Goal: Task Accomplishment & Management: Complete application form

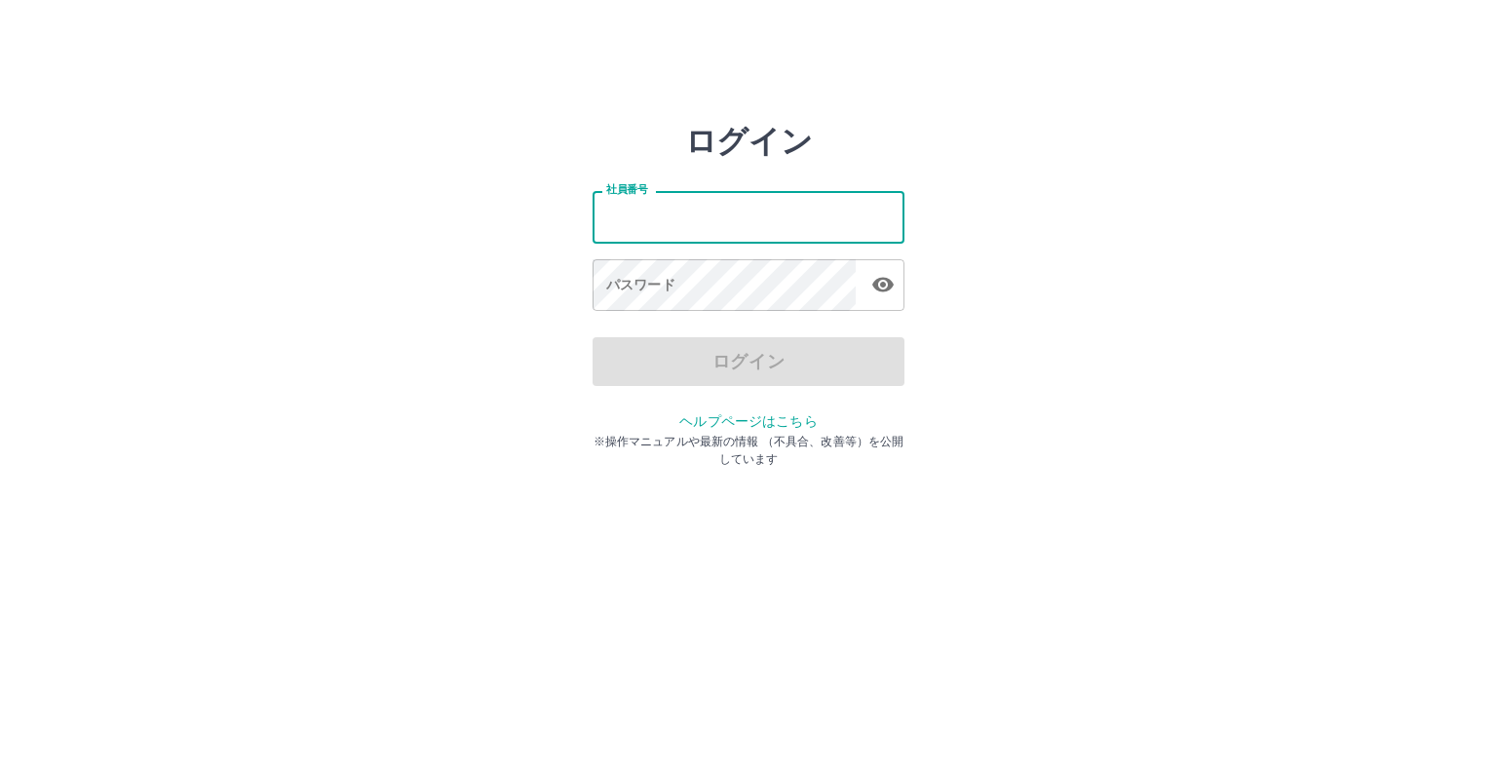
click at [743, 212] on input "社員番号" at bounding box center [749, 217] width 312 height 52
type input "*******"
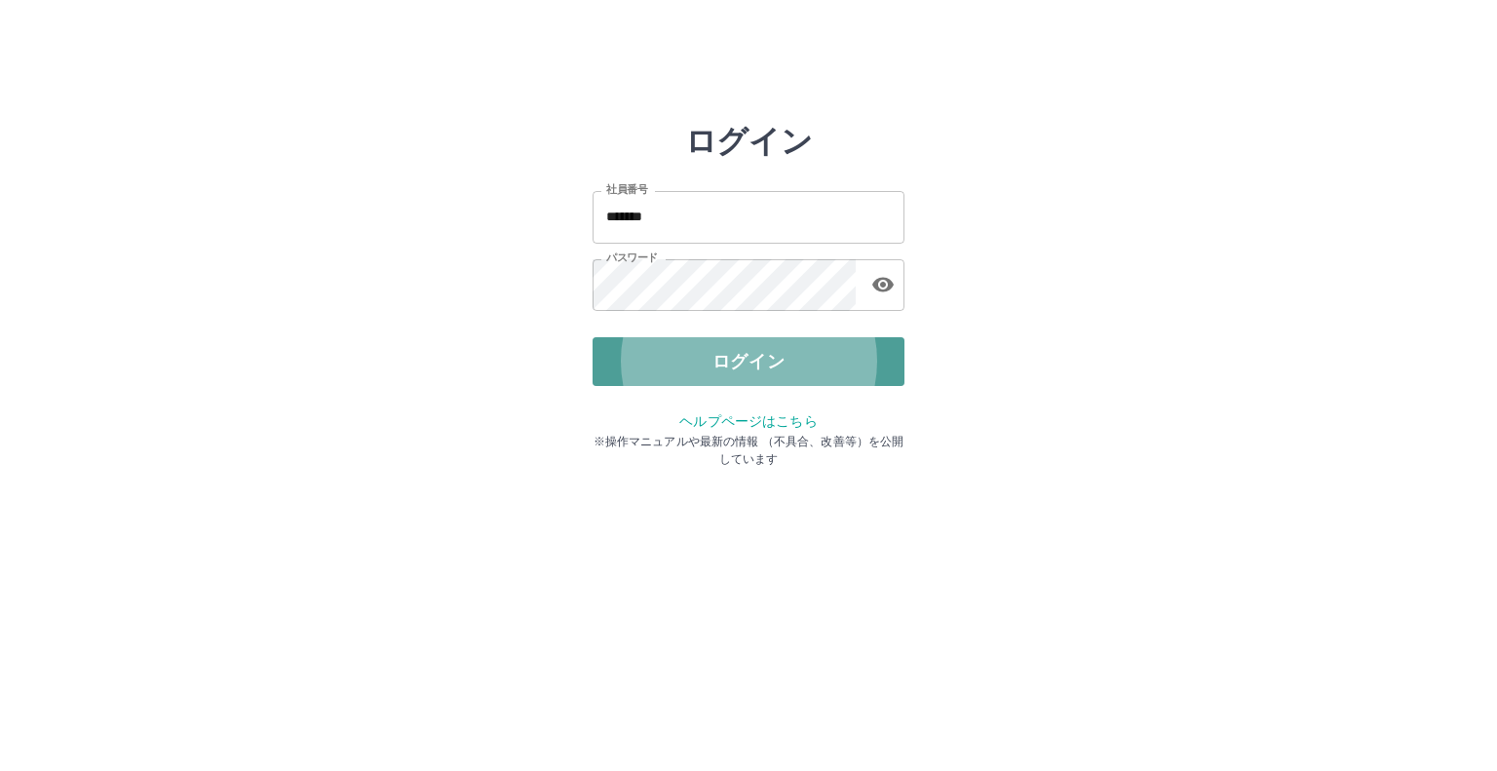
click at [694, 339] on button "ログイン" at bounding box center [749, 361] width 312 height 49
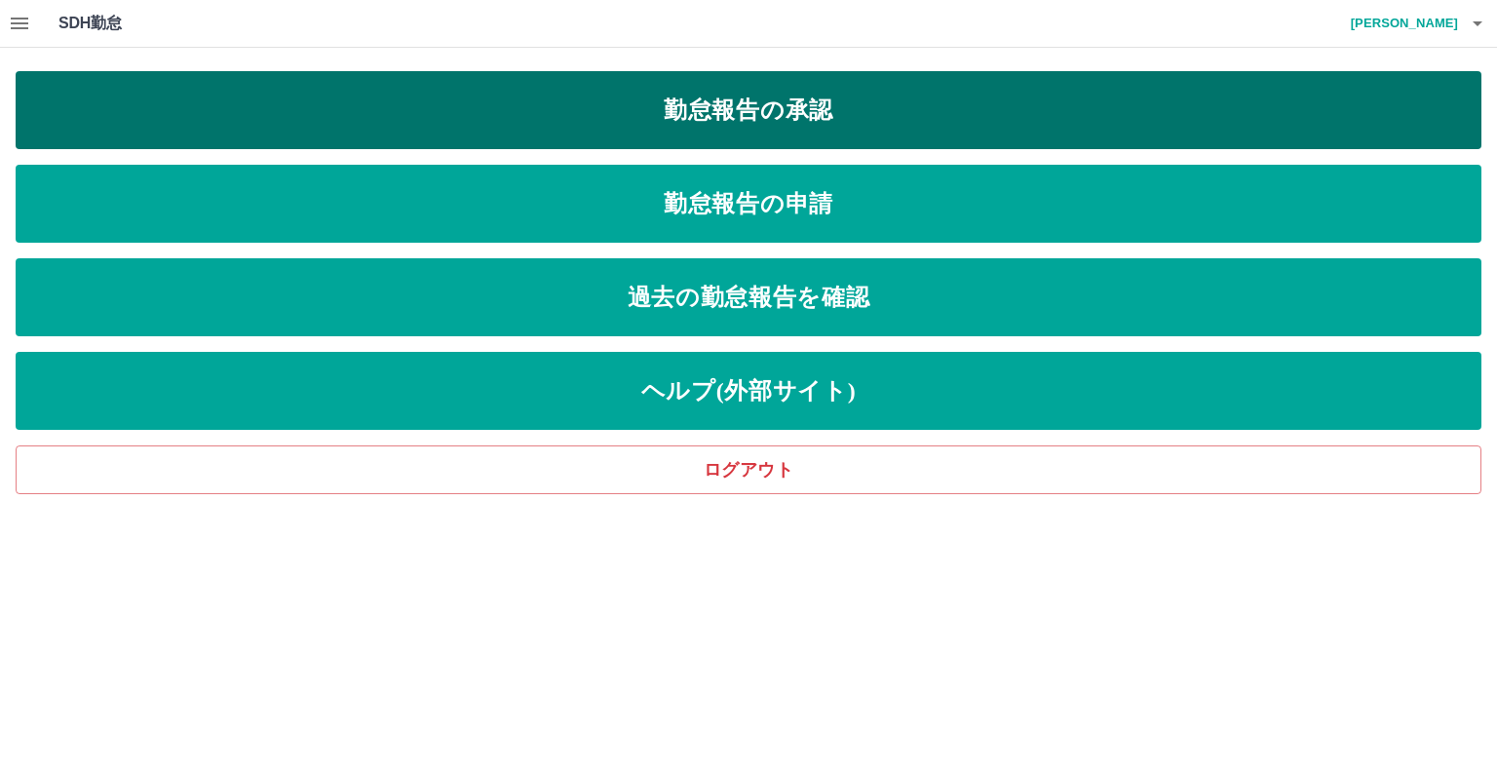
click at [804, 115] on link "勤怠報告の承認" at bounding box center [749, 110] width 1466 height 78
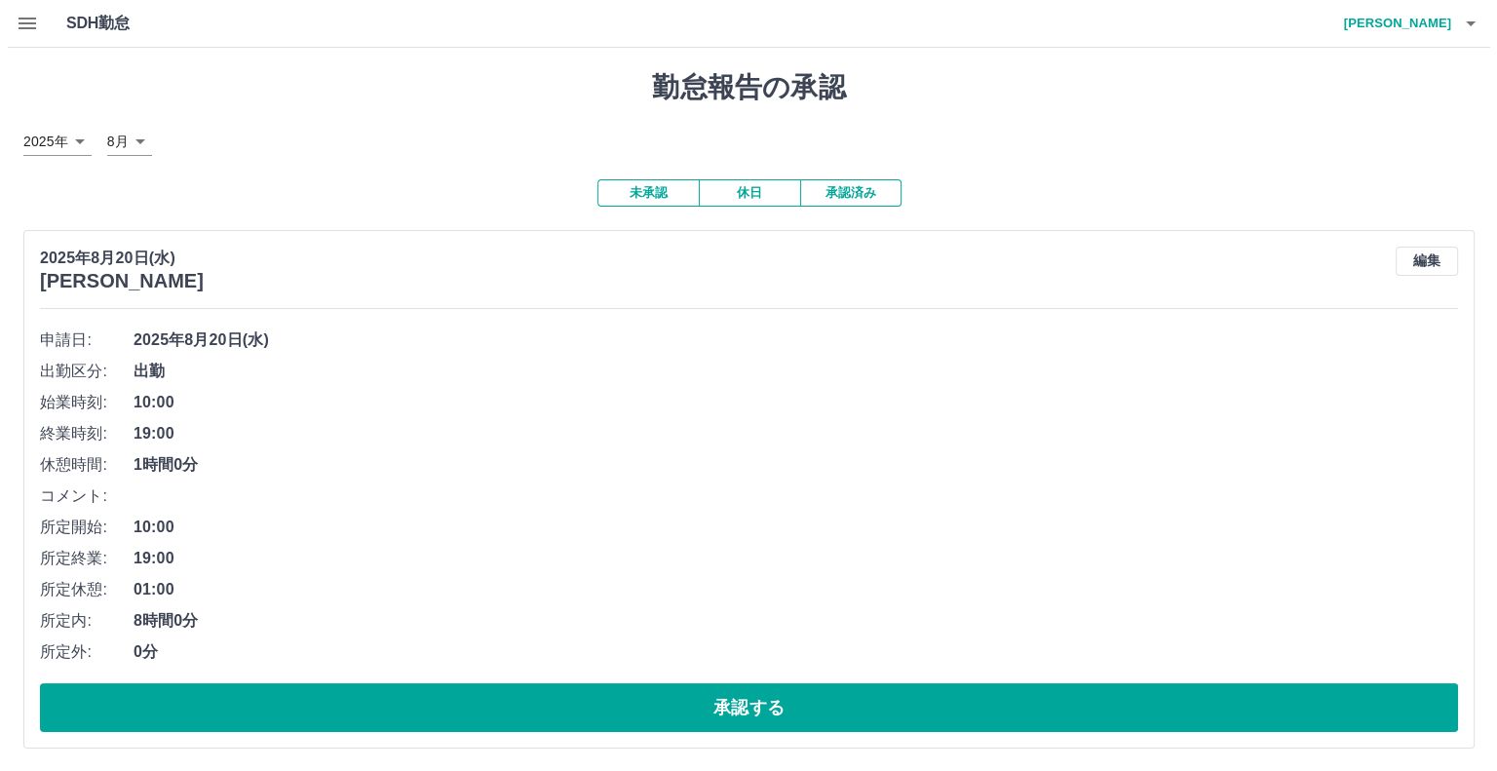
scroll to position [1, 0]
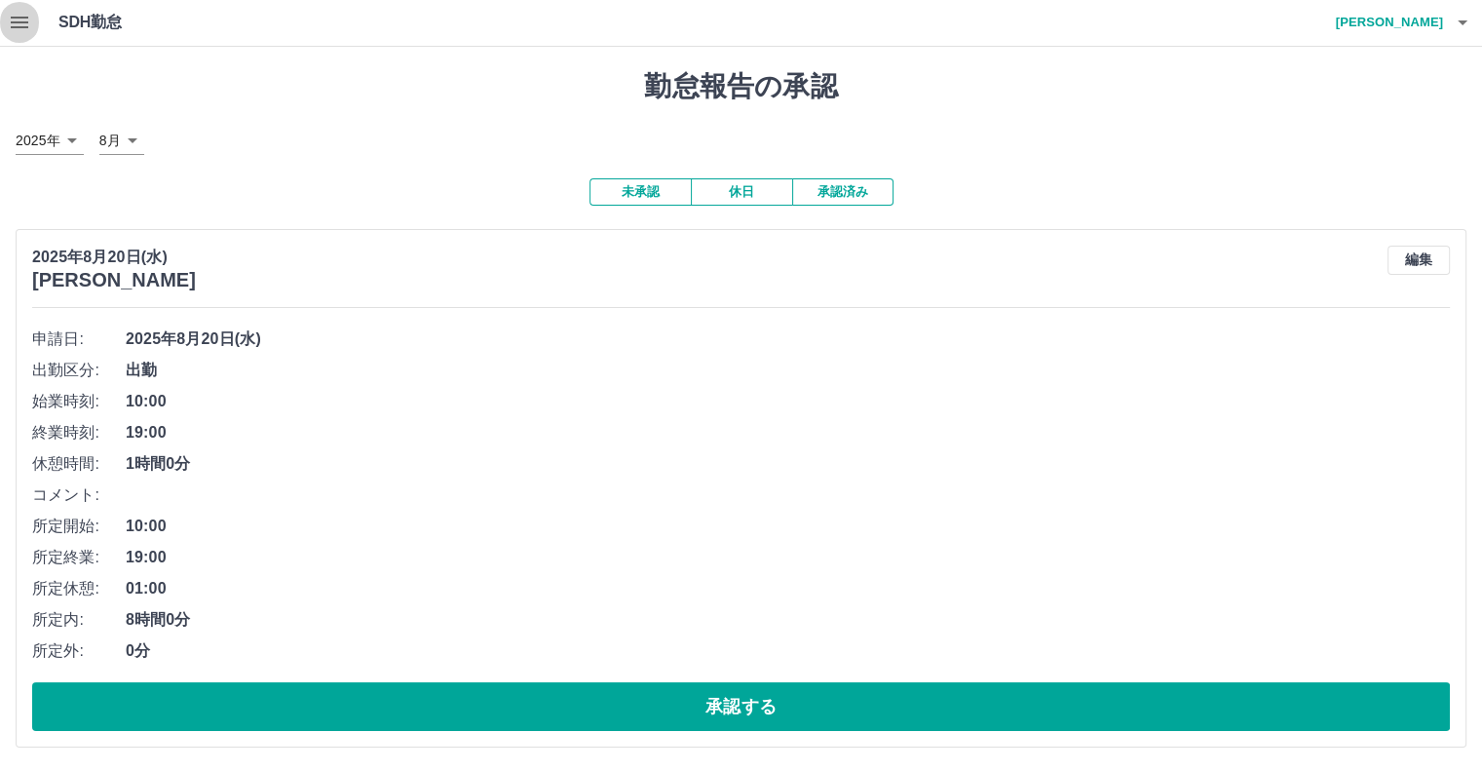
click at [0, 23] on button "button" at bounding box center [19, 22] width 39 height 47
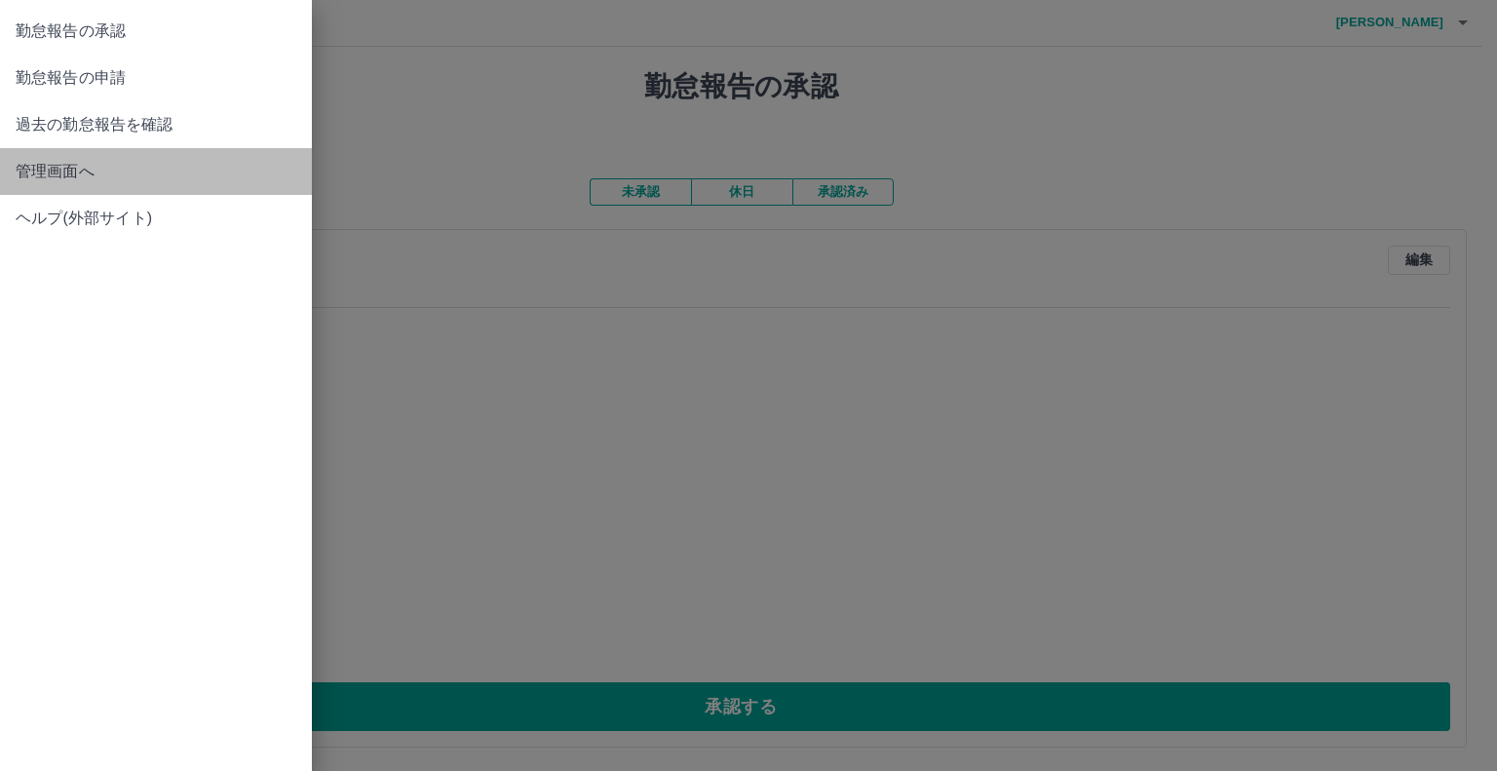
click at [97, 155] on link "管理画面へ" at bounding box center [156, 171] width 312 height 47
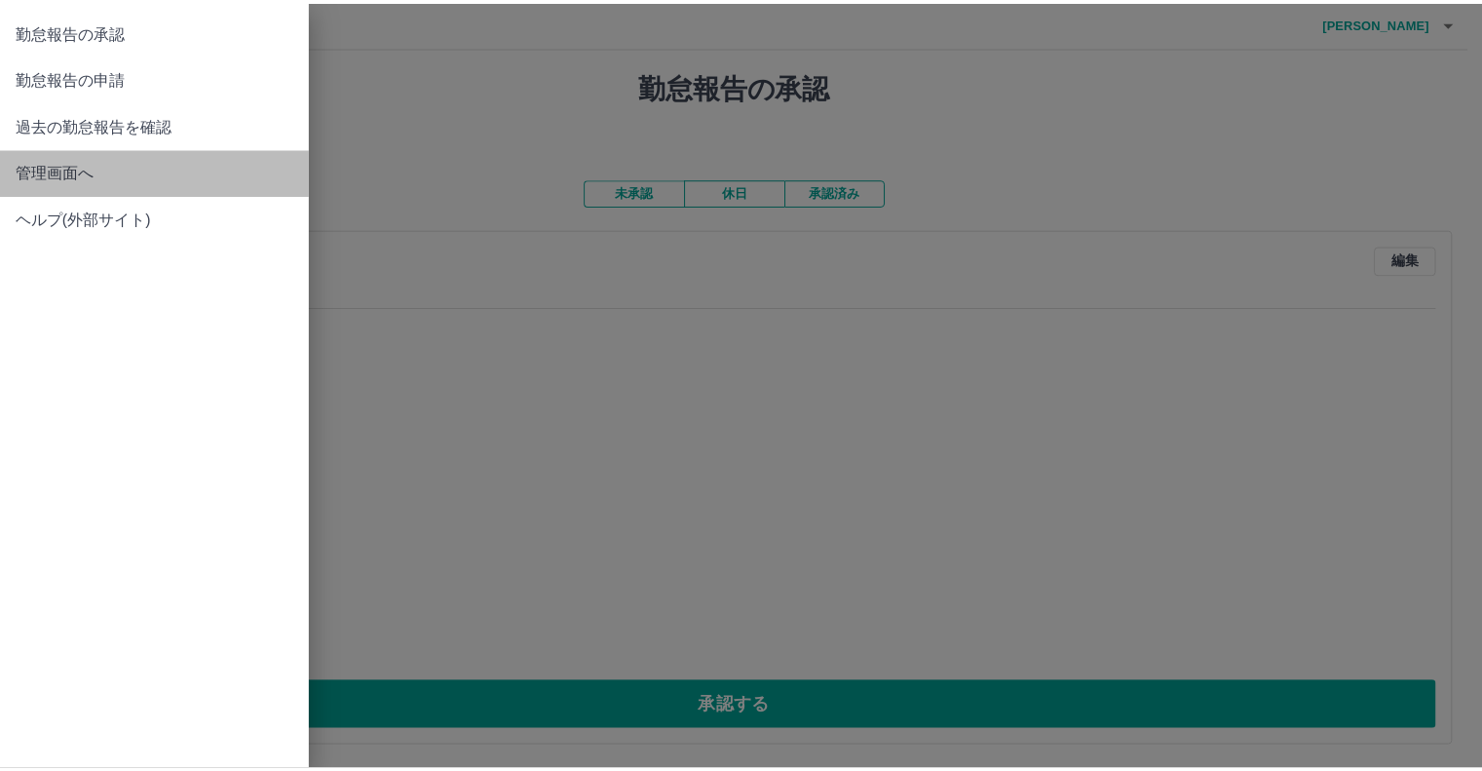
scroll to position [0, 0]
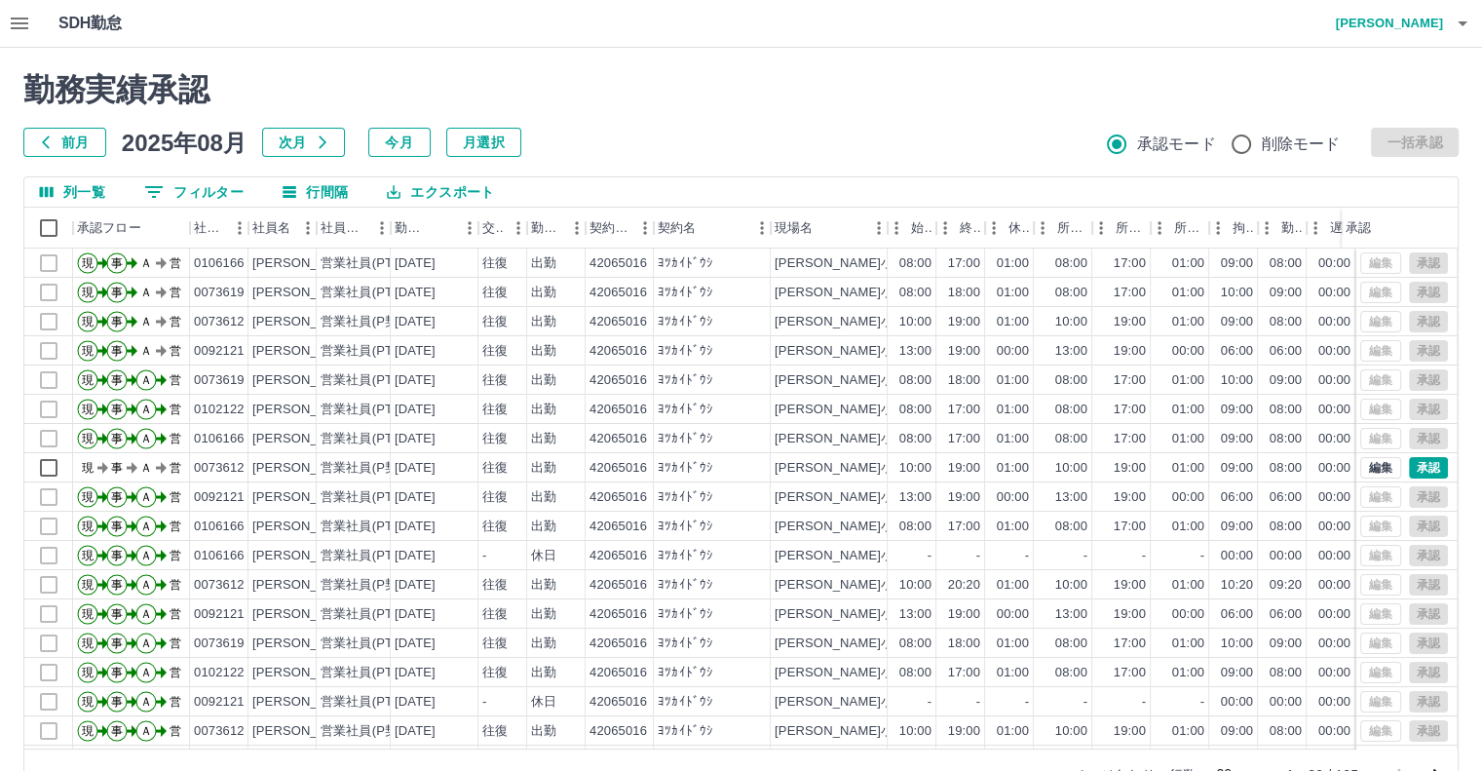
click at [30, 17] on icon "button" at bounding box center [19, 23] width 23 height 23
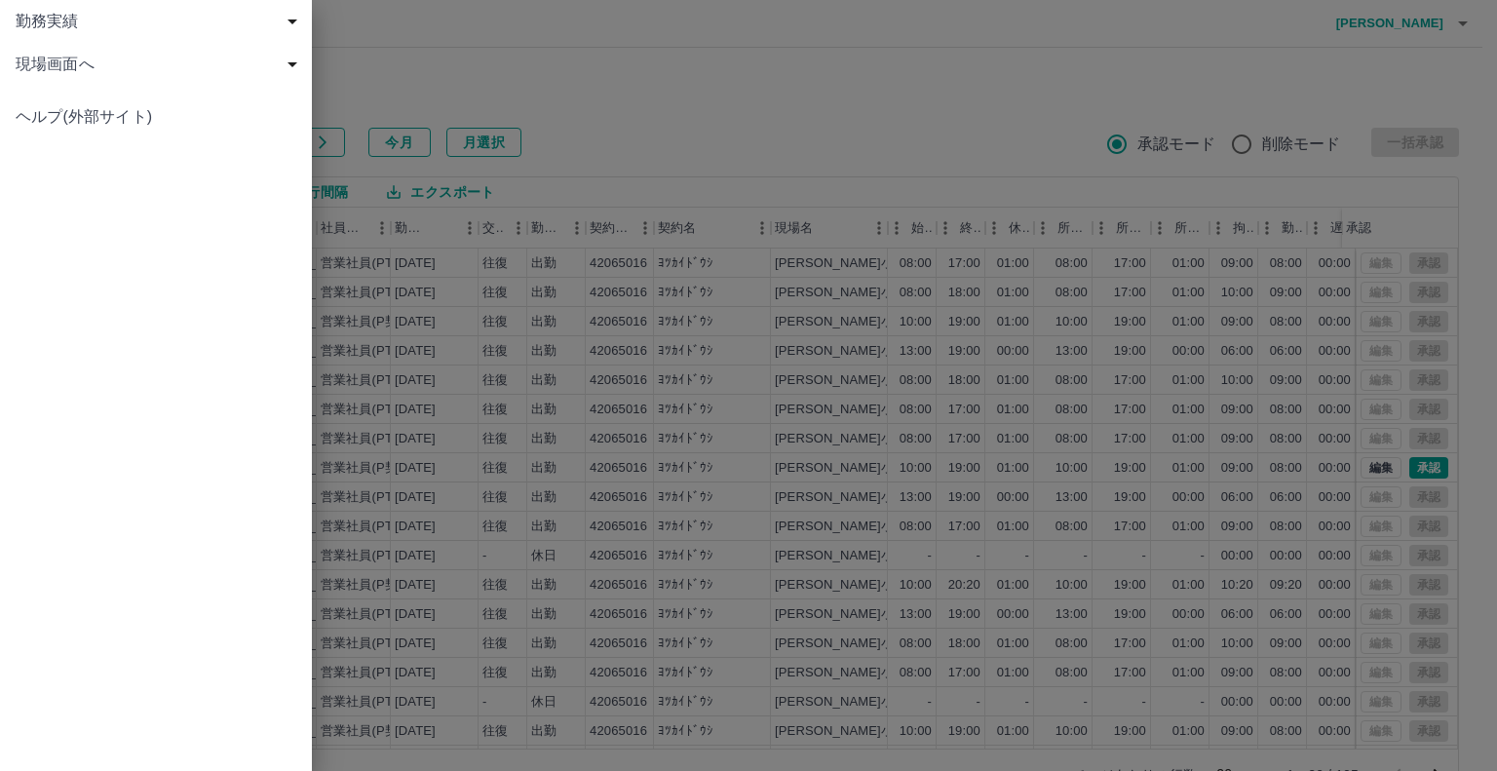
click at [148, 74] on span "現場画面へ" at bounding box center [160, 64] width 288 height 23
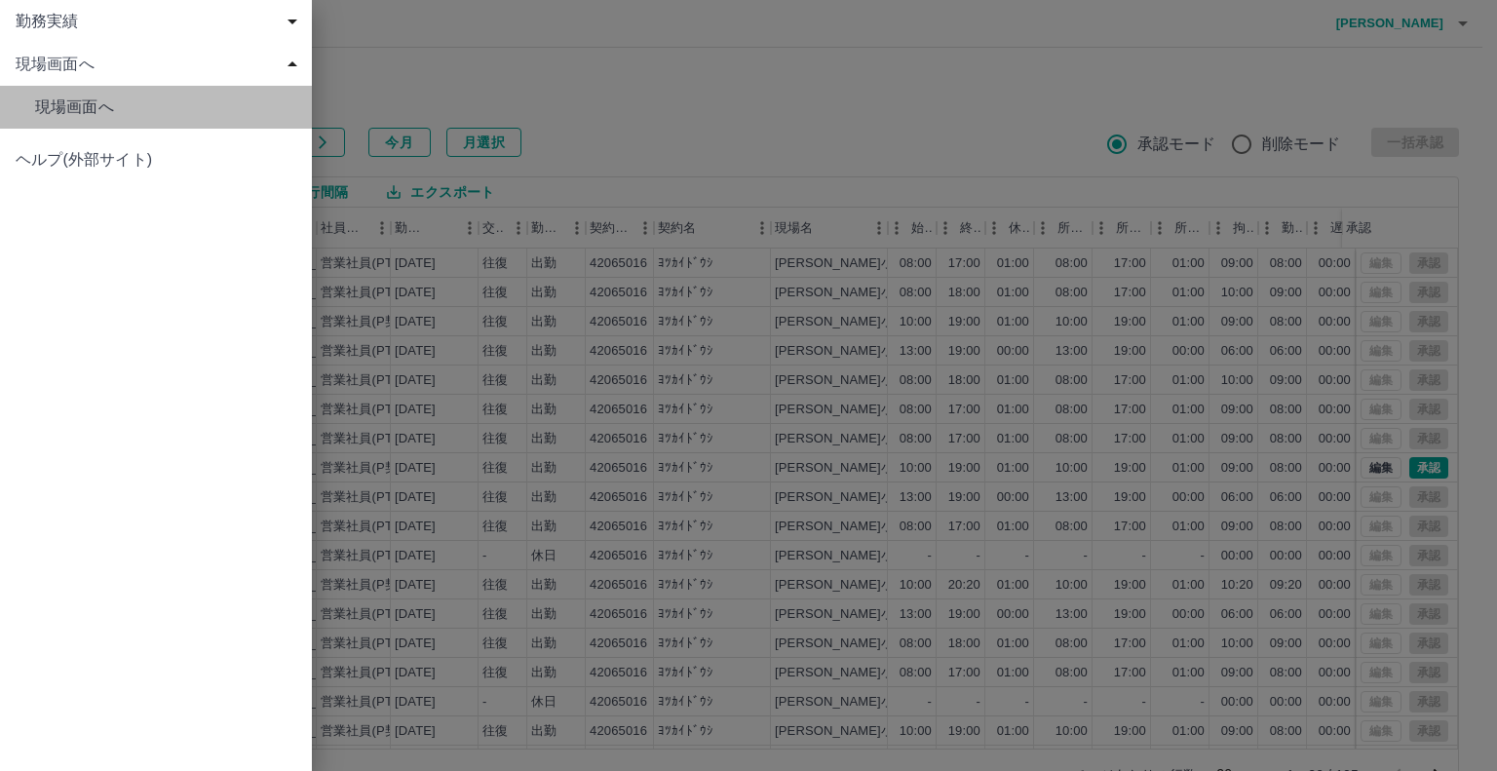
click at [128, 118] on span "現場画面へ" at bounding box center [165, 107] width 261 height 23
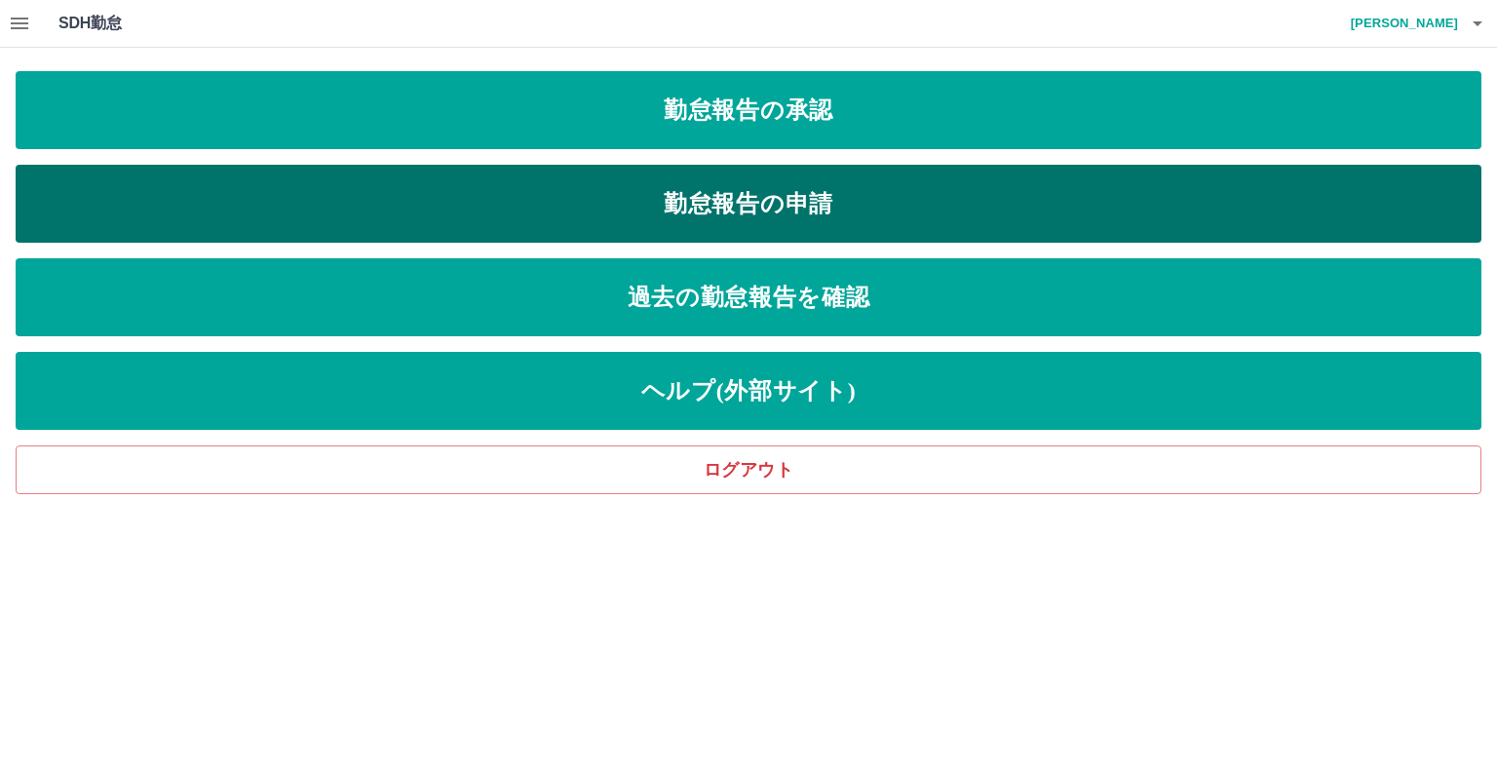
click at [549, 216] on link "勤怠報告の申請" at bounding box center [749, 204] width 1466 height 78
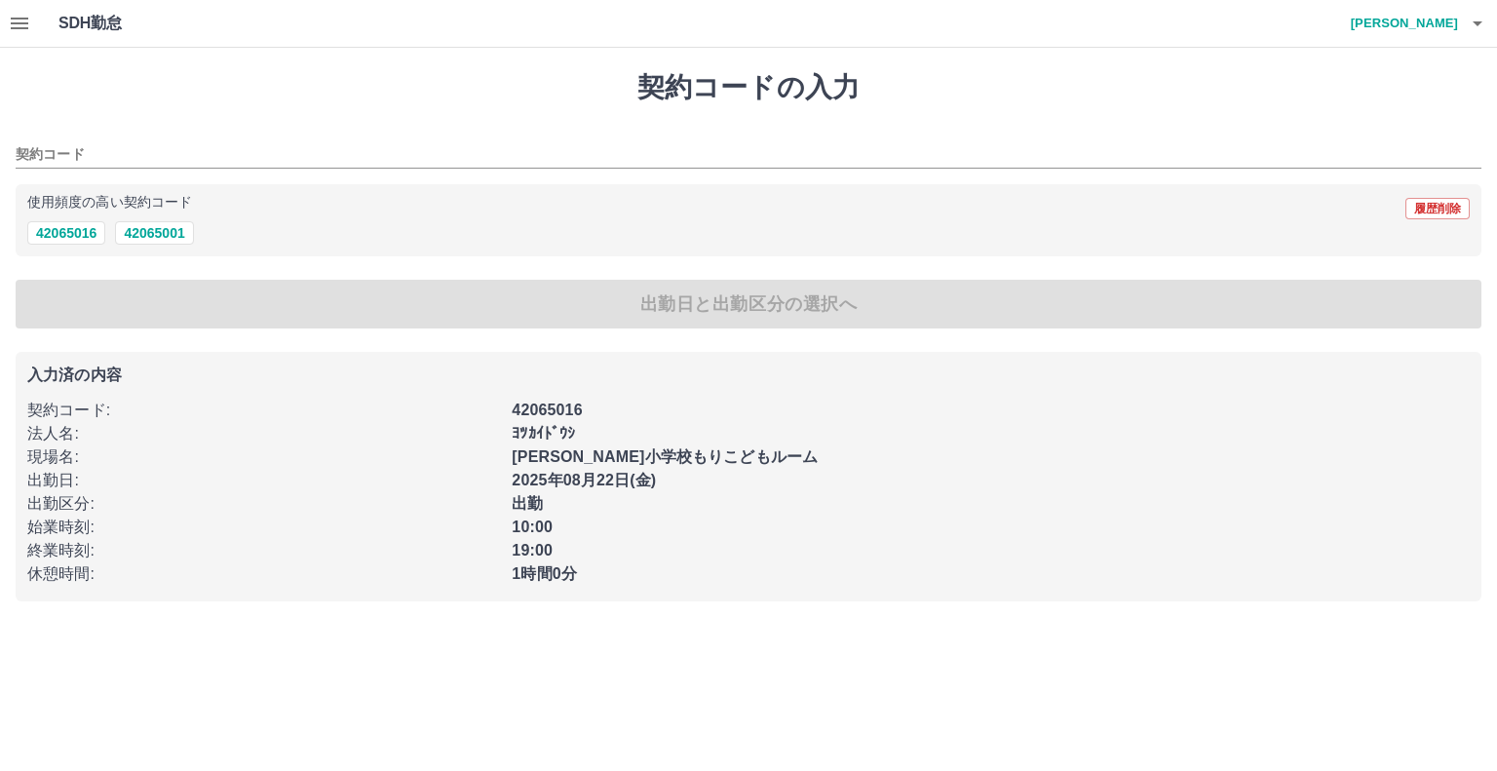
type input "********"
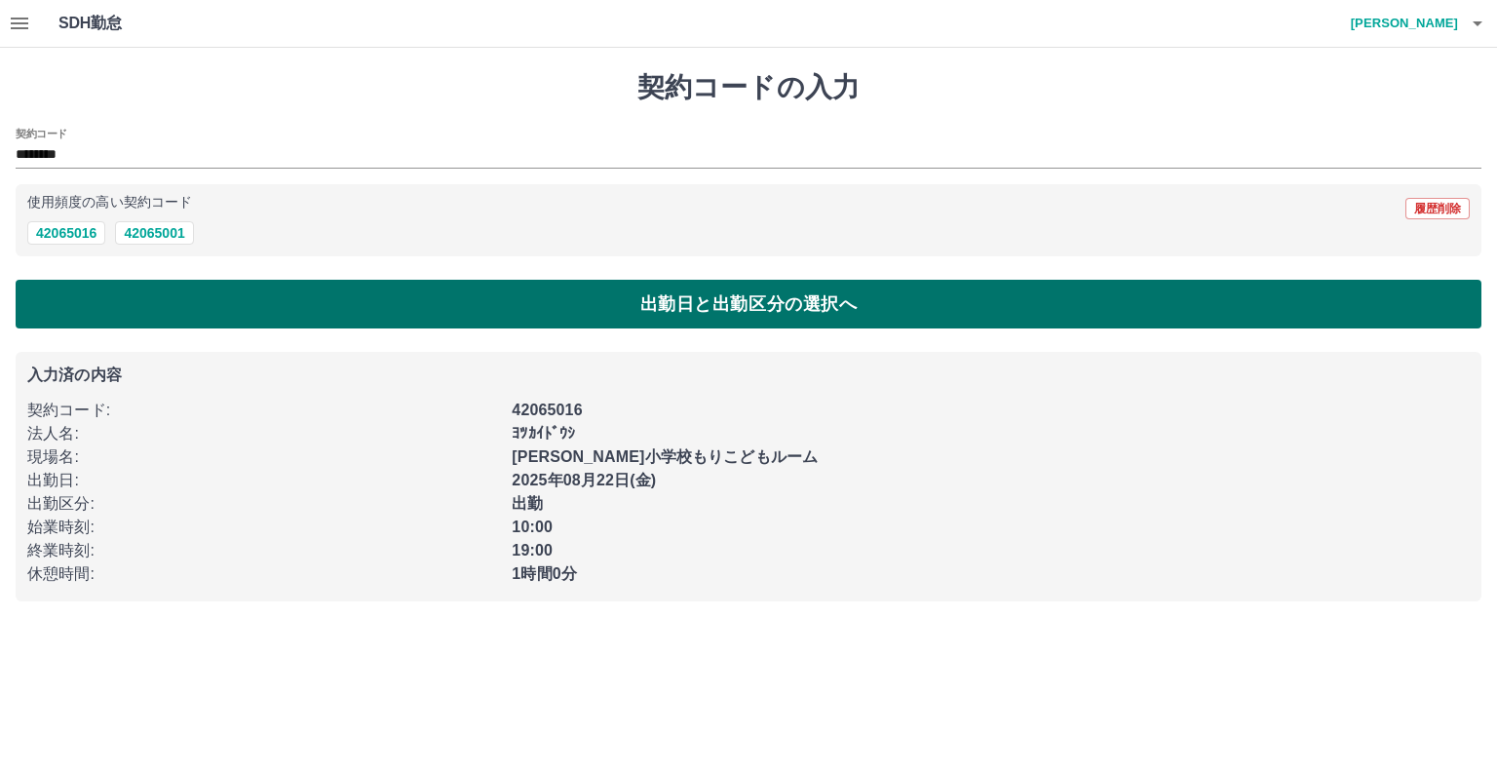
click at [236, 291] on button "出勤日と出勤区分の選択へ" at bounding box center [749, 304] width 1466 height 49
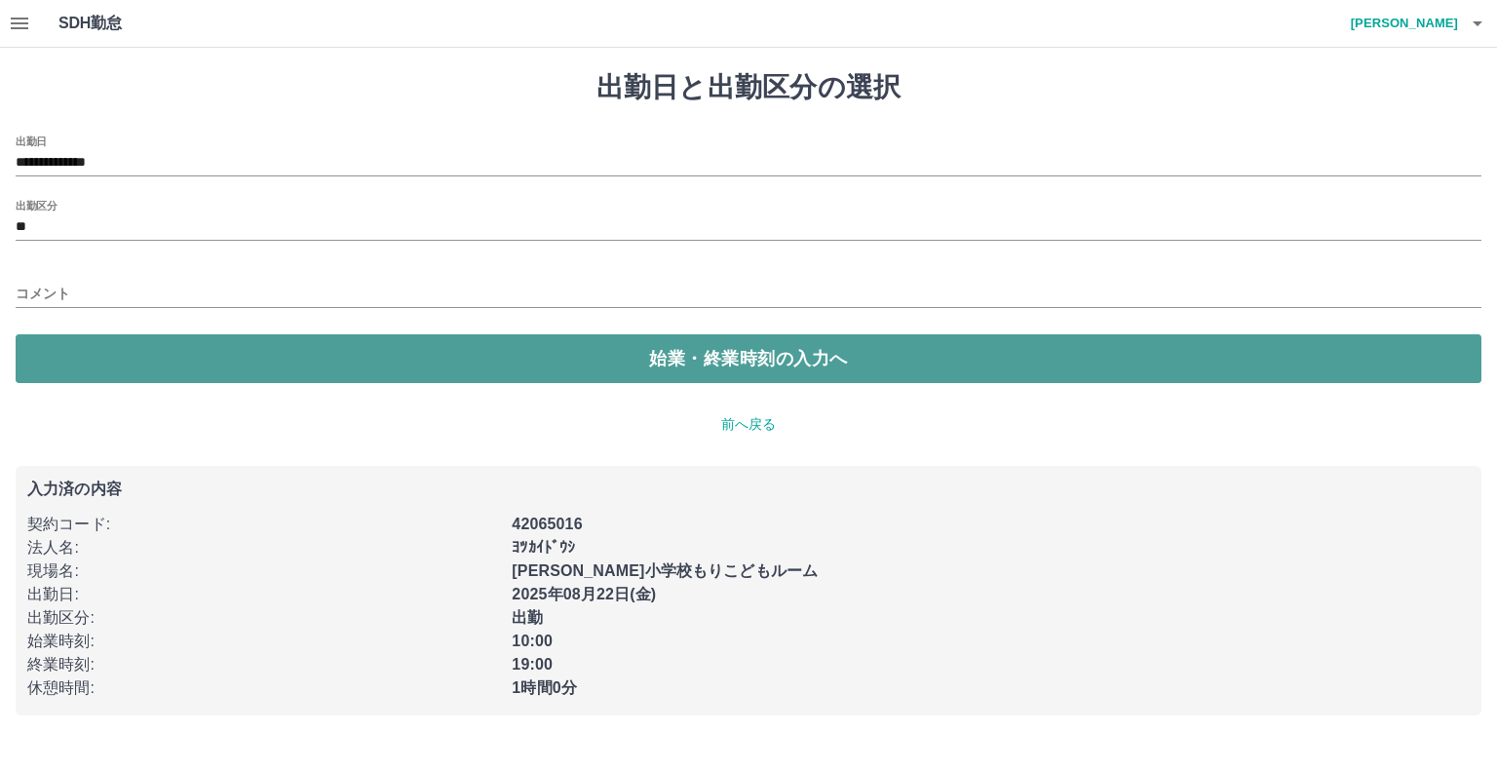
click at [209, 339] on button "始業・終業時刻の入力へ" at bounding box center [749, 358] width 1466 height 49
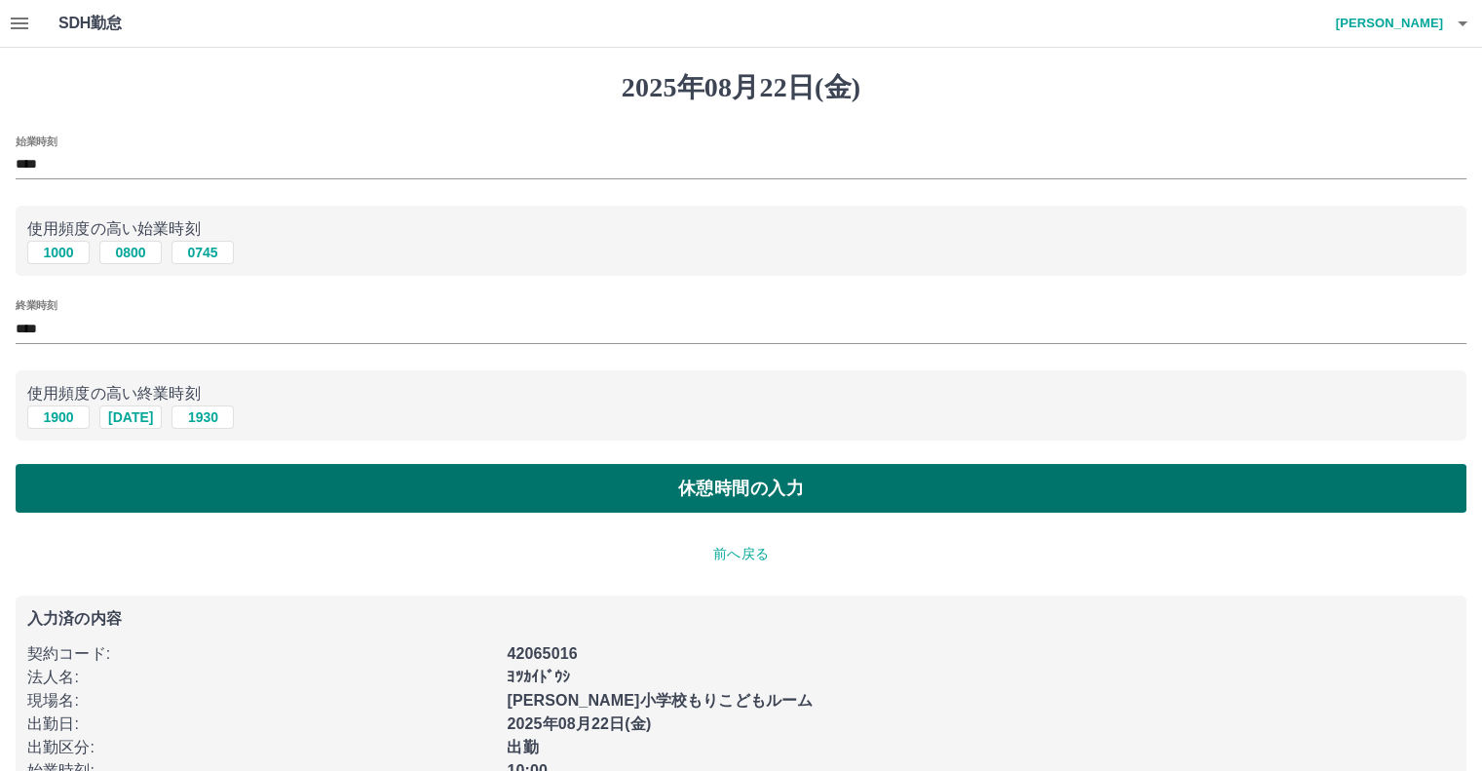
click at [338, 488] on button "休憩時間の入力" at bounding box center [741, 488] width 1451 height 49
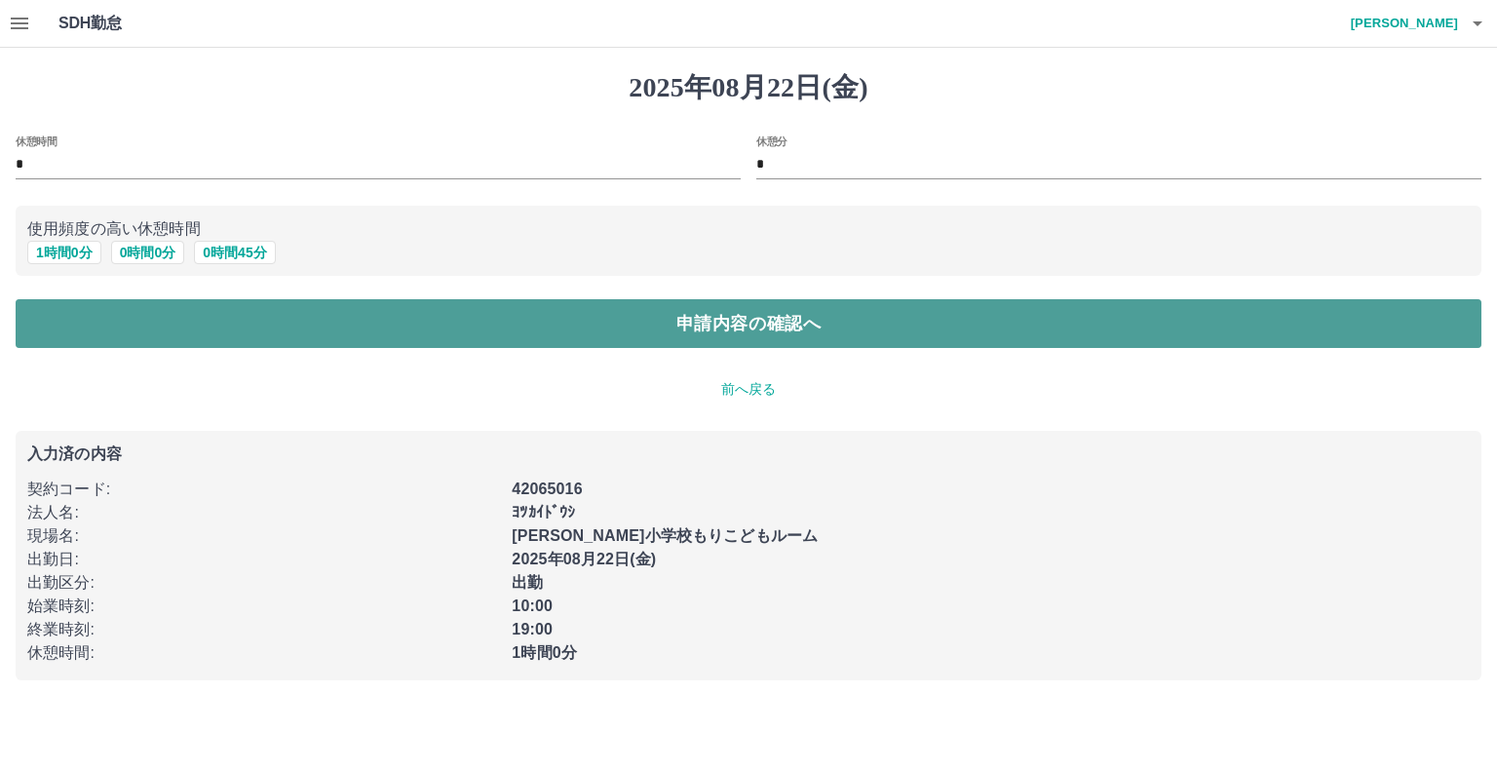
click at [352, 322] on button "申請内容の確認へ" at bounding box center [749, 323] width 1466 height 49
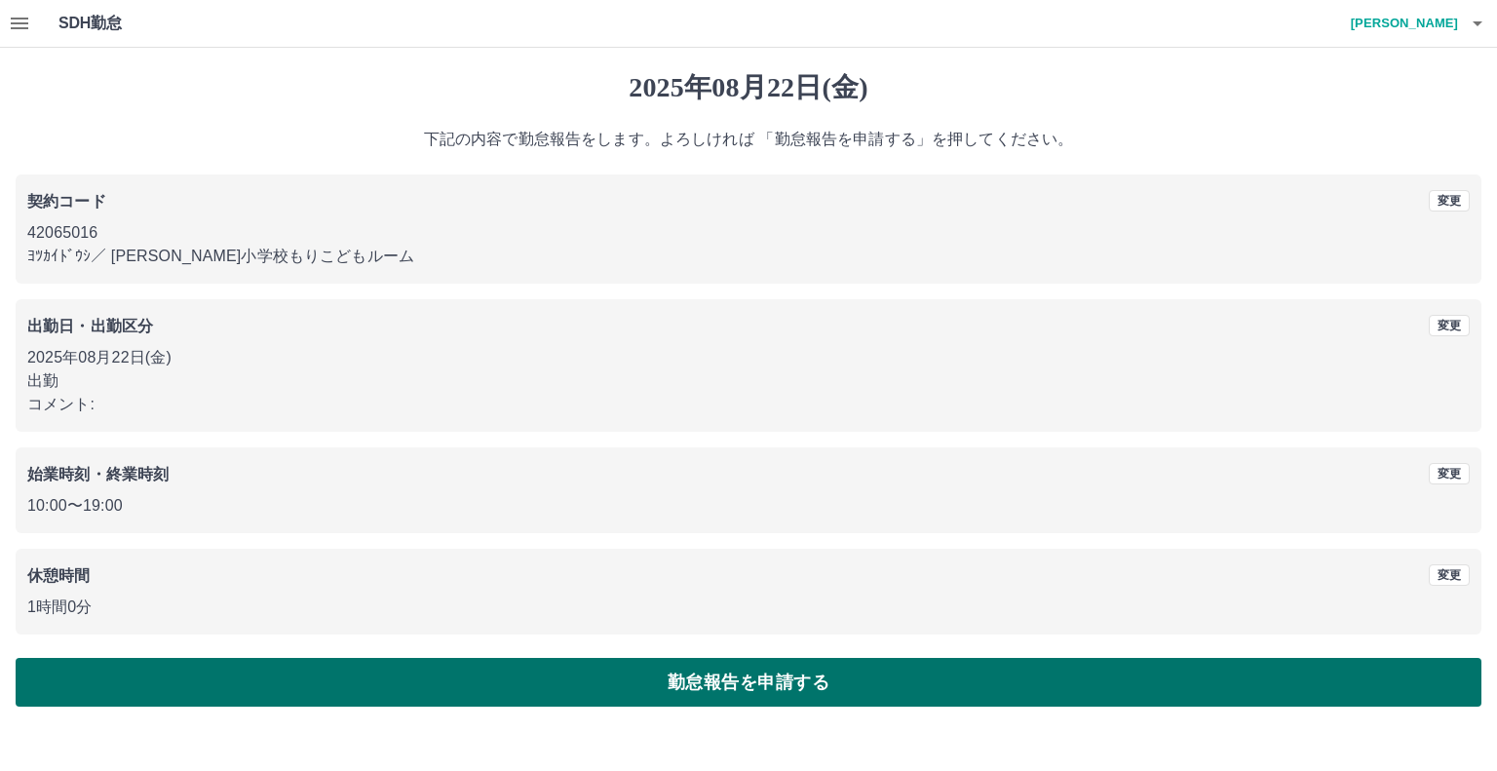
click at [843, 668] on button "勤怠報告を申請する" at bounding box center [749, 682] width 1466 height 49
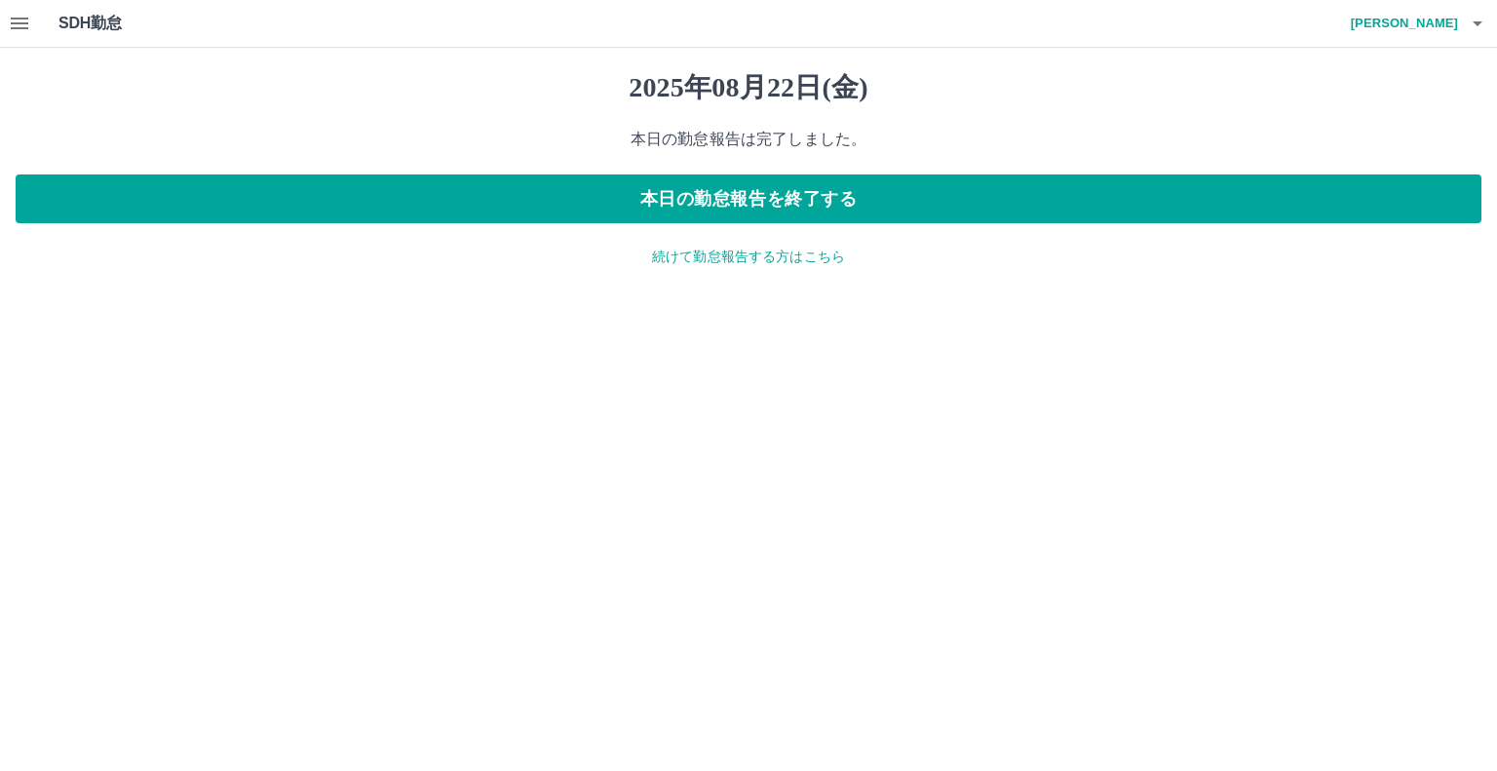
click at [752, 261] on p "続けて勤怠報告する方はこちら" at bounding box center [749, 257] width 1466 height 20
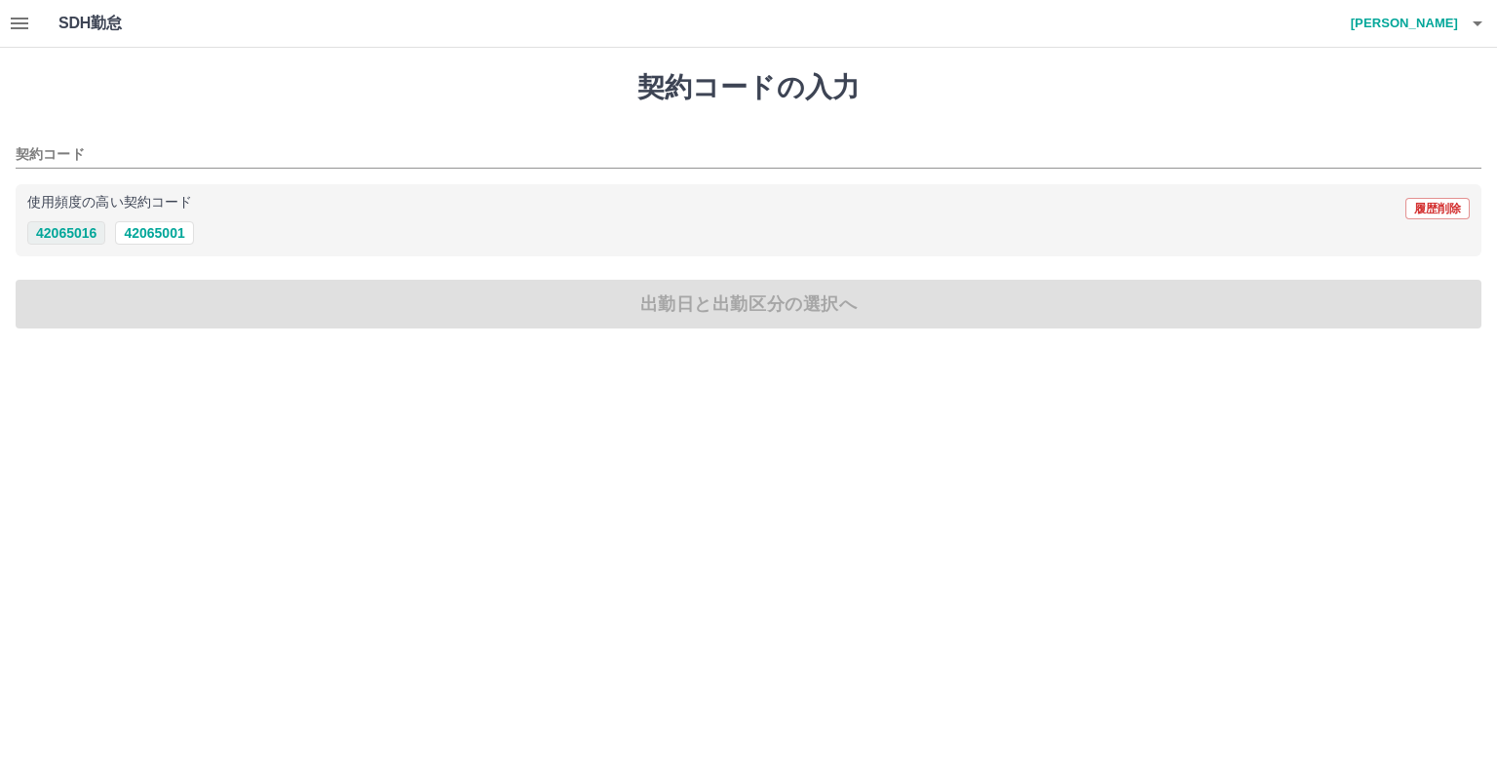
click at [74, 227] on button "42065016" at bounding box center [66, 232] width 78 height 23
type input "********"
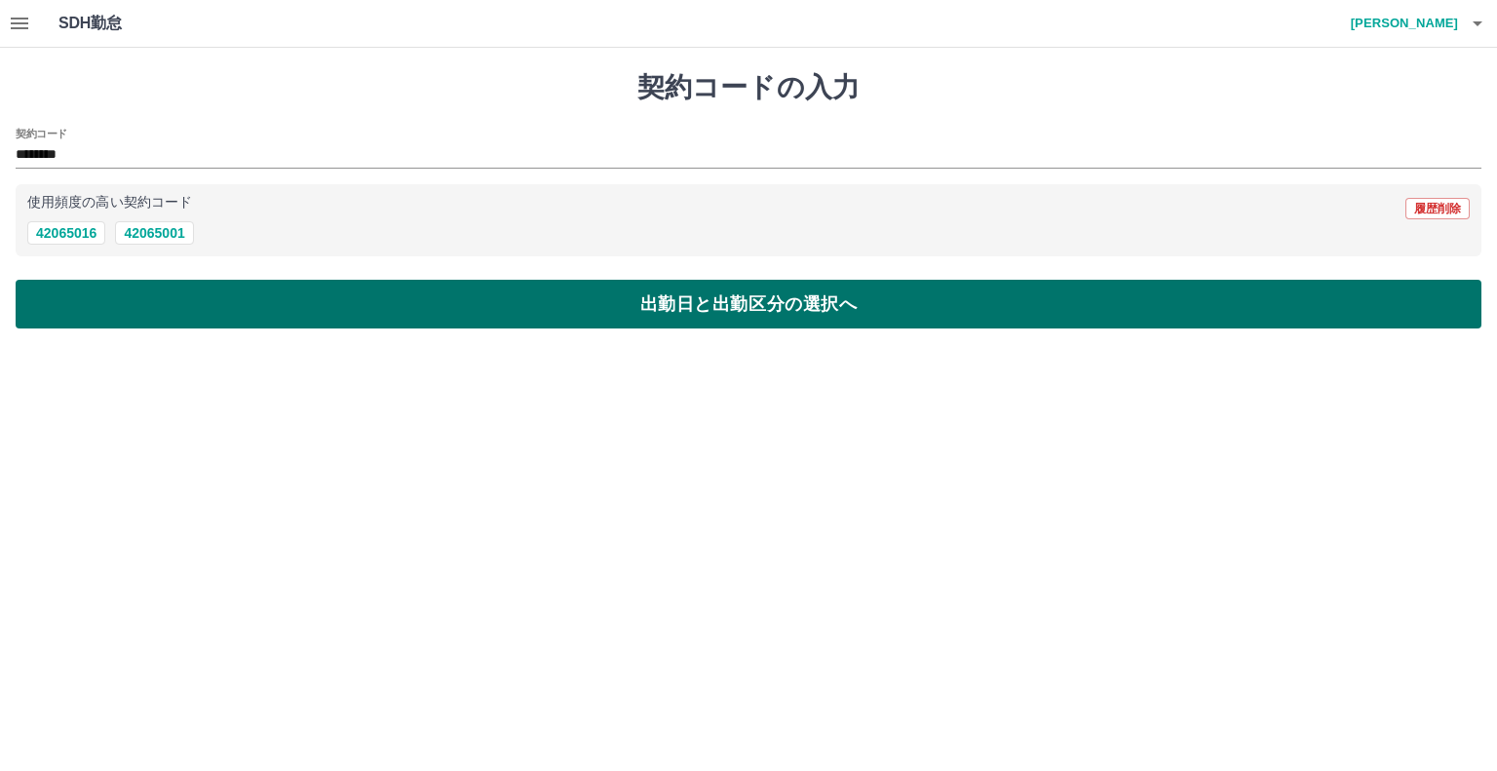
click at [155, 299] on button "出勤日と出勤区分の選択へ" at bounding box center [749, 304] width 1466 height 49
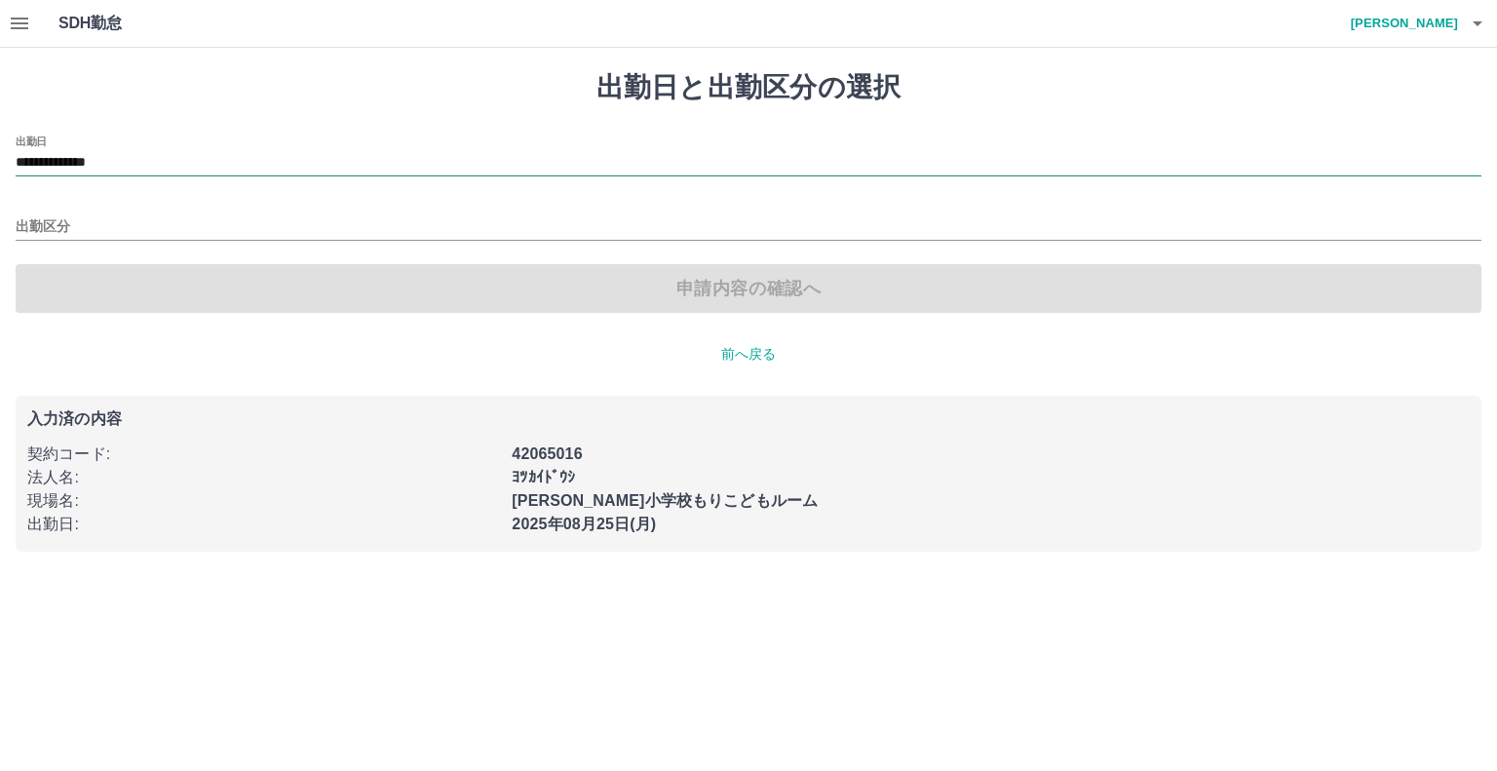
click at [129, 159] on input "**********" at bounding box center [749, 163] width 1466 height 24
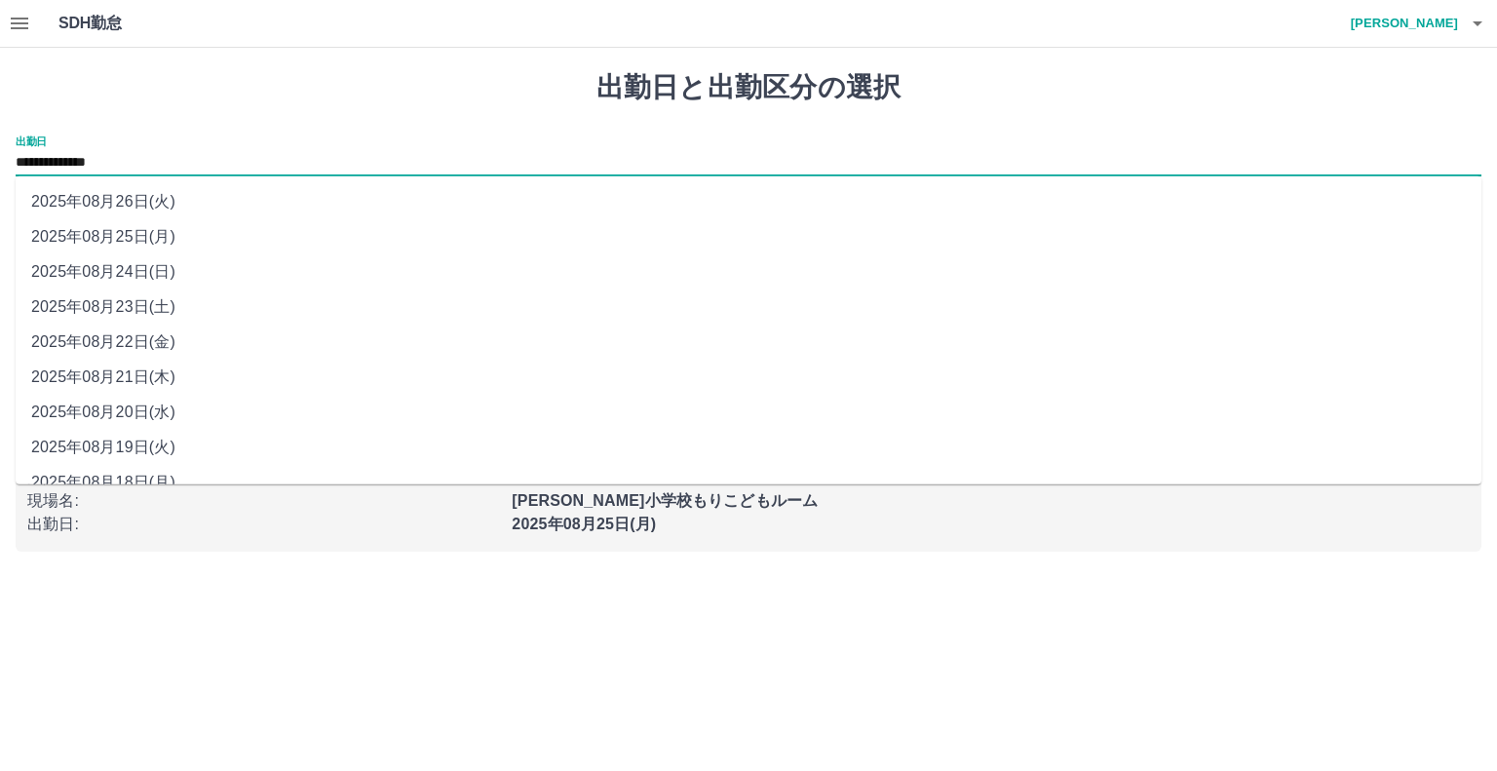
click at [202, 292] on li "2025年08月23日(土)" at bounding box center [749, 306] width 1466 height 35
type input "**********"
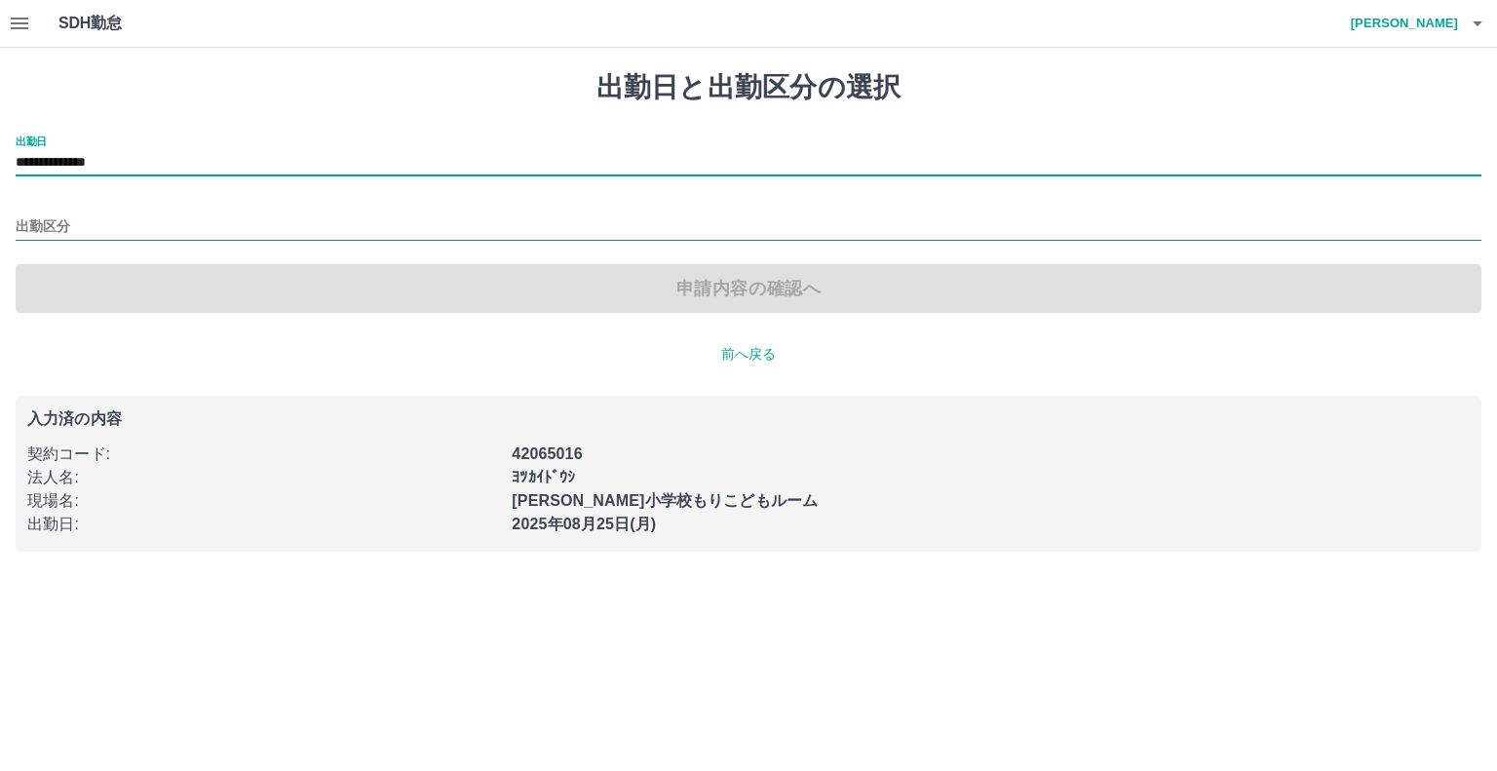
click at [164, 221] on input "出勤区分" at bounding box center [749, 227] width 1466 height 24
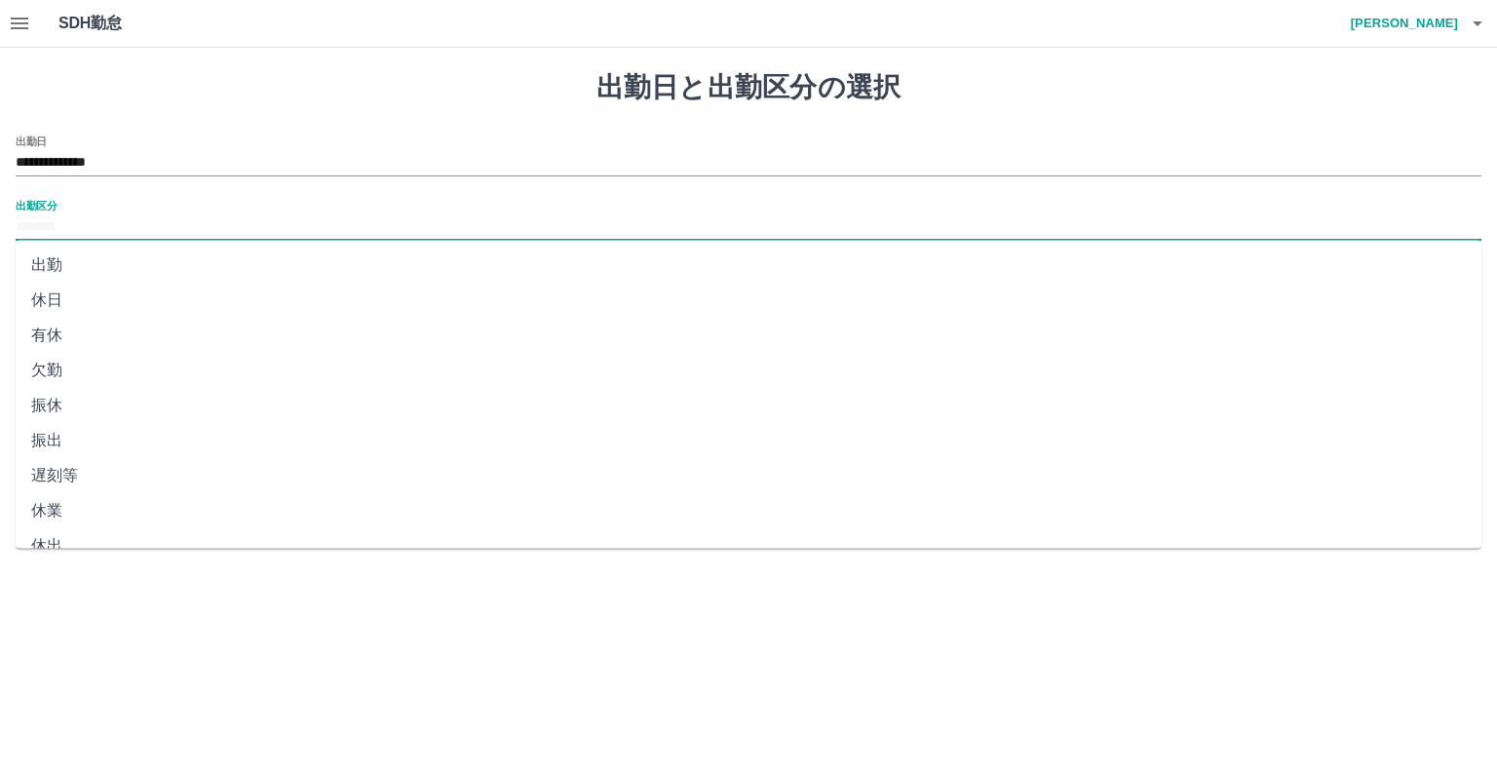
click at [140, 294] on li "休日" at bounding box center [749, 300] width 1466 height 35
type input "**"
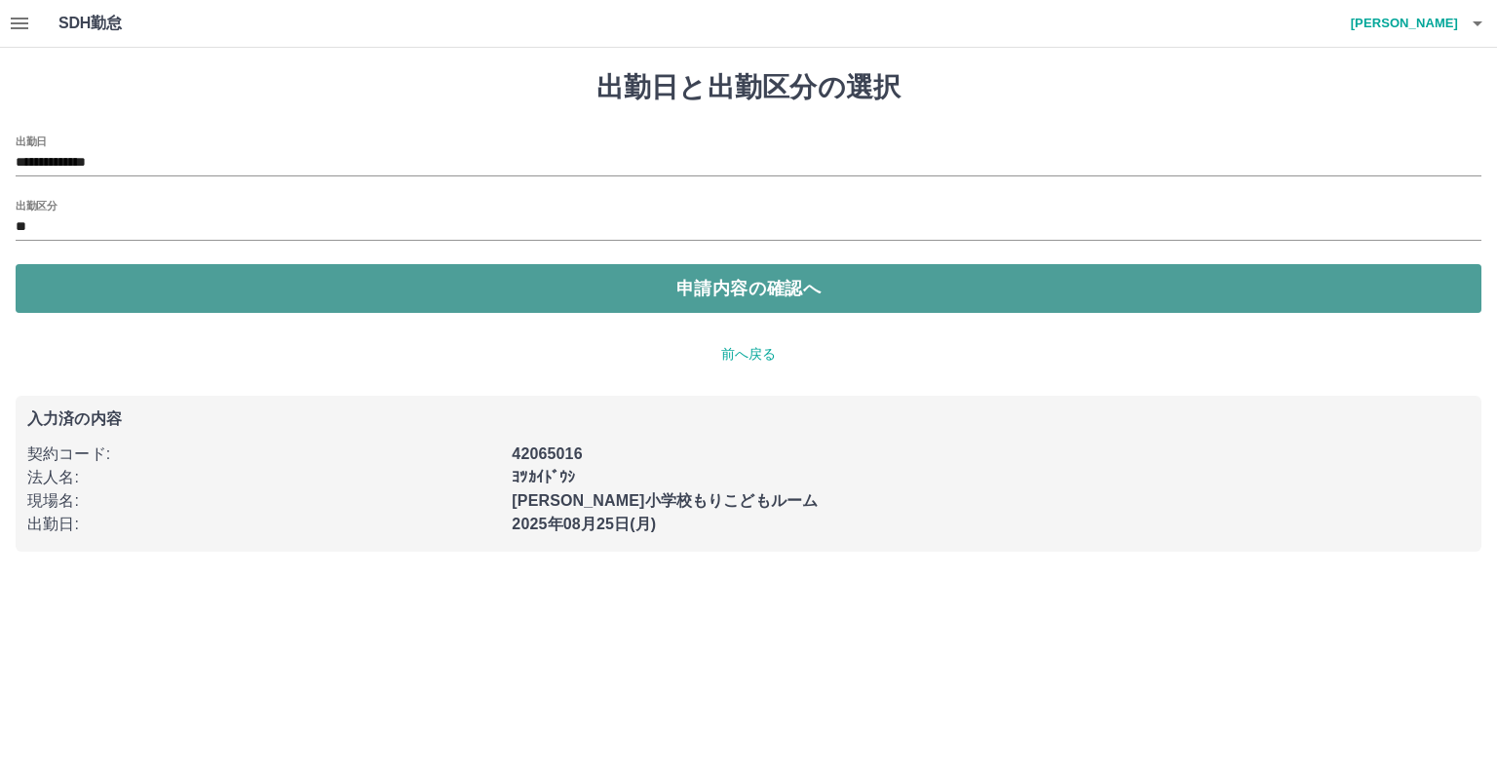
click at [387, 306] on button "申請内容の確認へ" at bounding box center [749, 288] width 1466 height 49
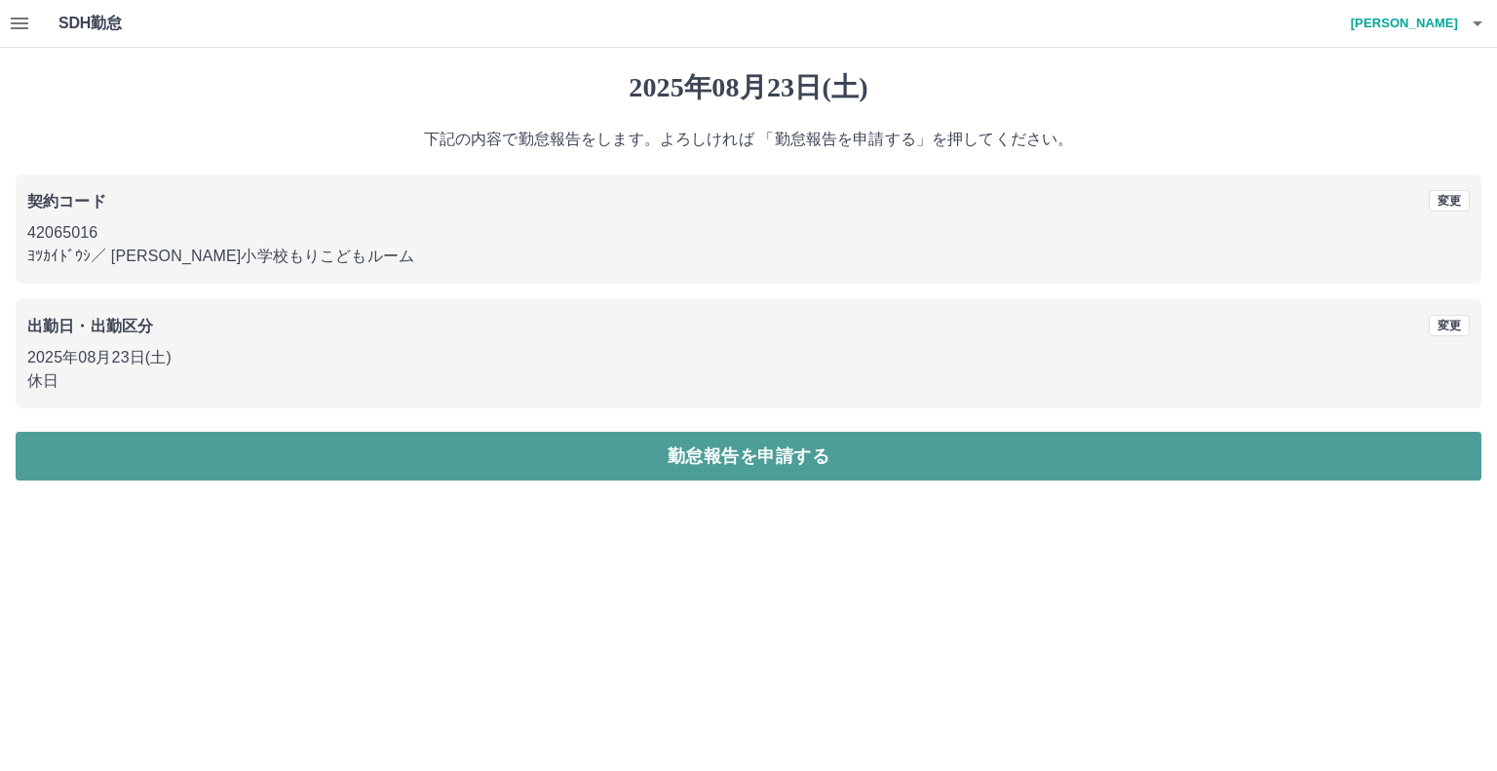
click at [654, 450] on button "勤怠報告を申請する" at bounding box center [749, 456] width 1466 height 49
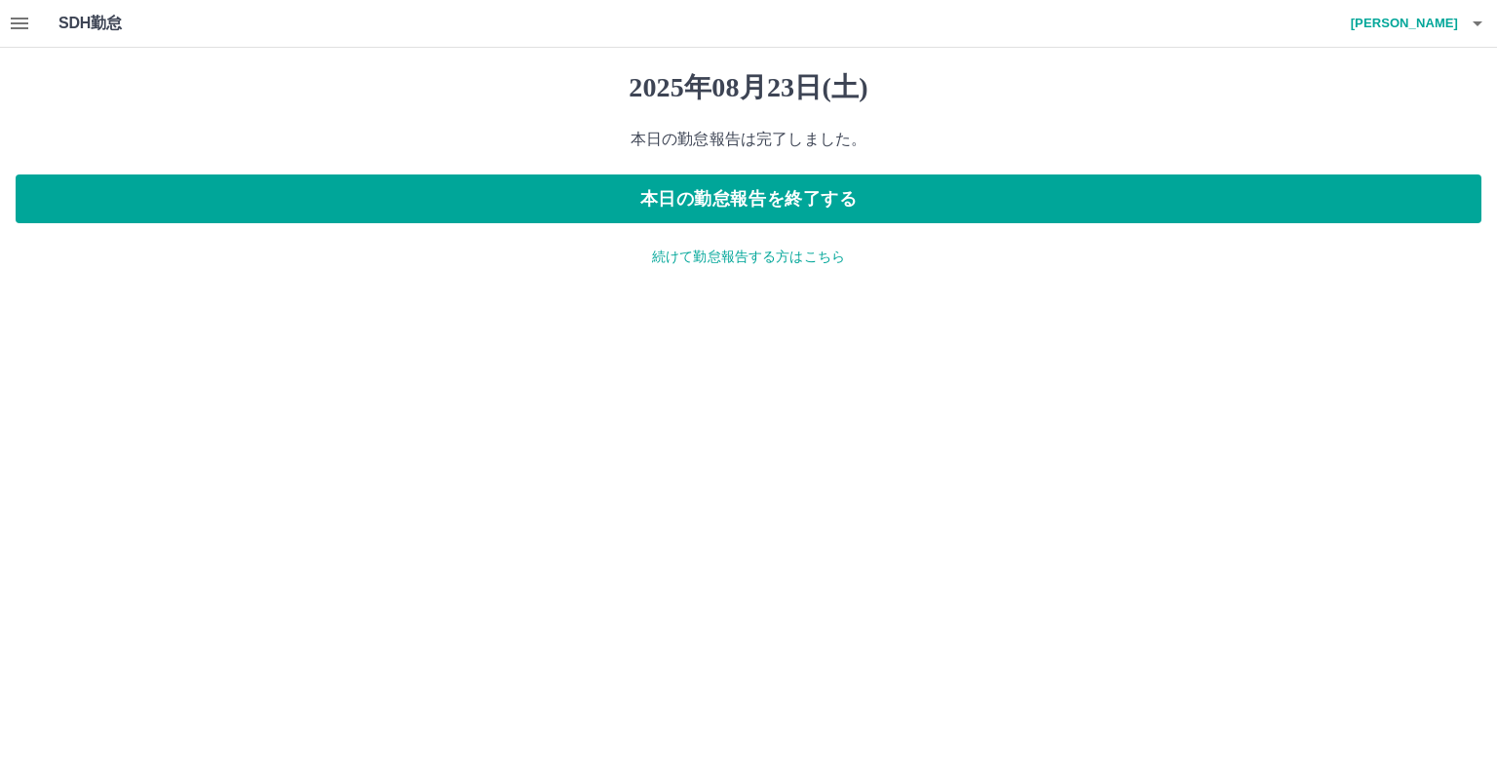
click at [763, 264] on p "続けて勤怠報告する方はこちら" at bounding box center [749, 257] width 1466 height 20
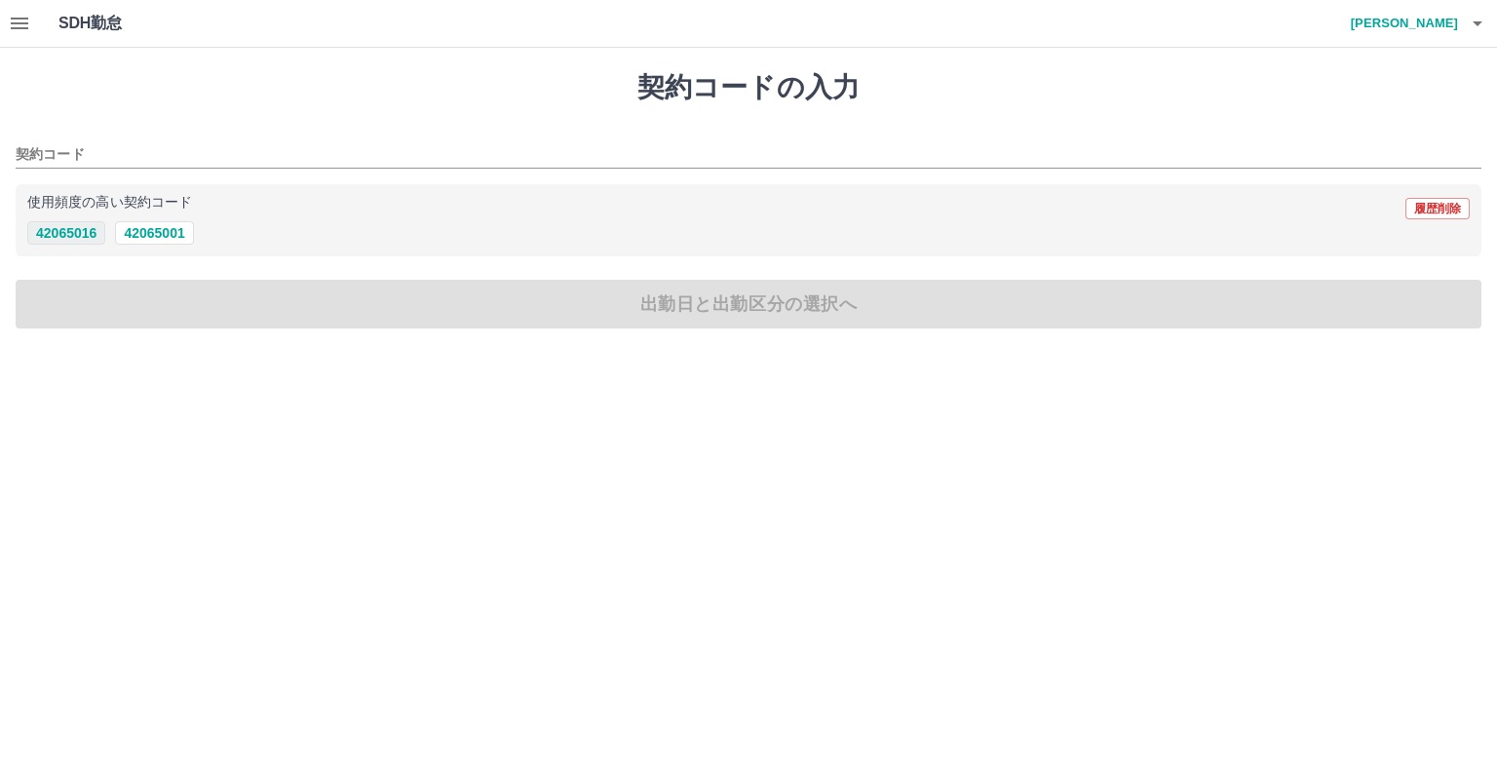
click at [56, 225] on button "42065016" at bounding box center [66, 232] width 78 height 23
type input "********"
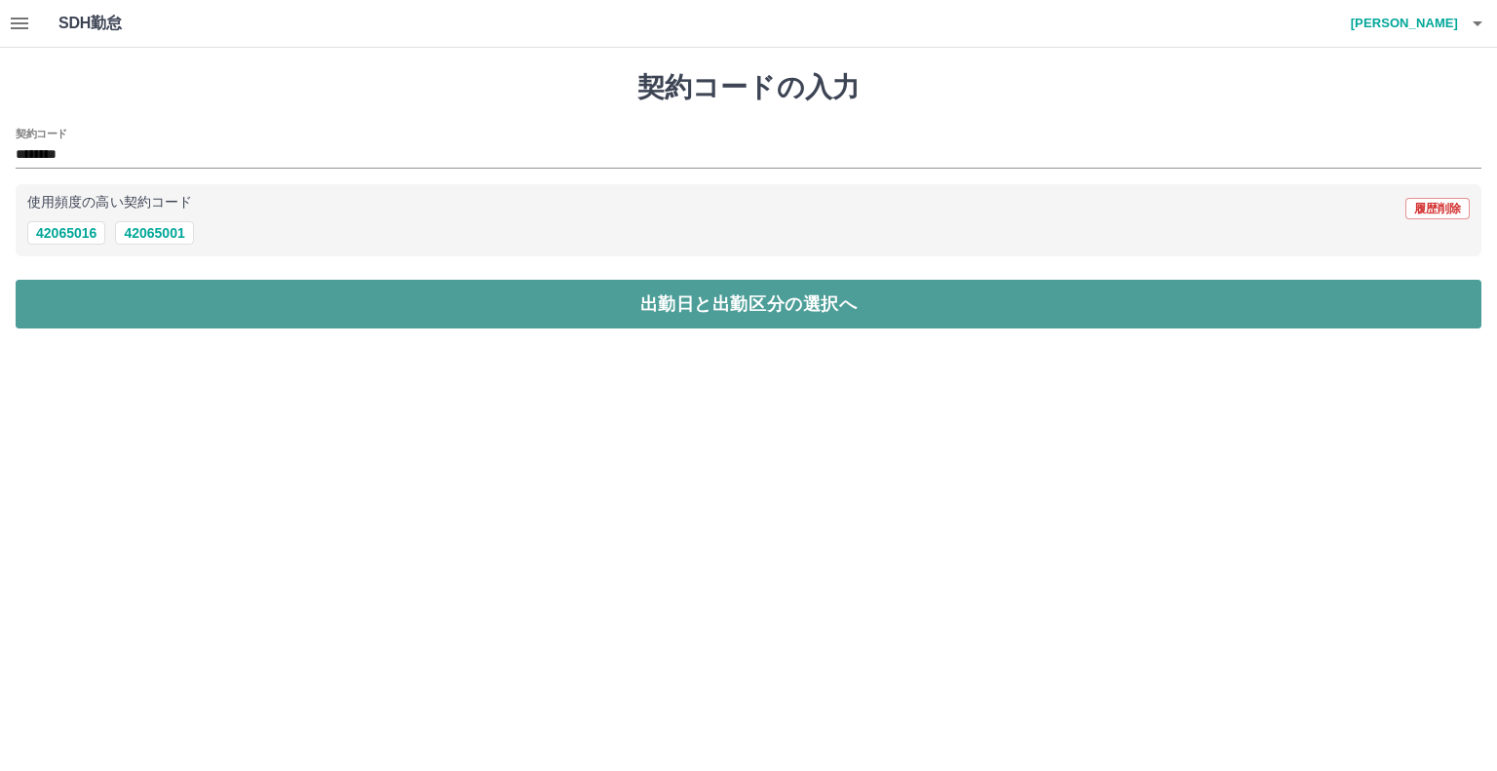
click at [143, 310] on button "出勤日と出勤区分の選択へ" at bounding box center [749, 304] width 1466 height 49
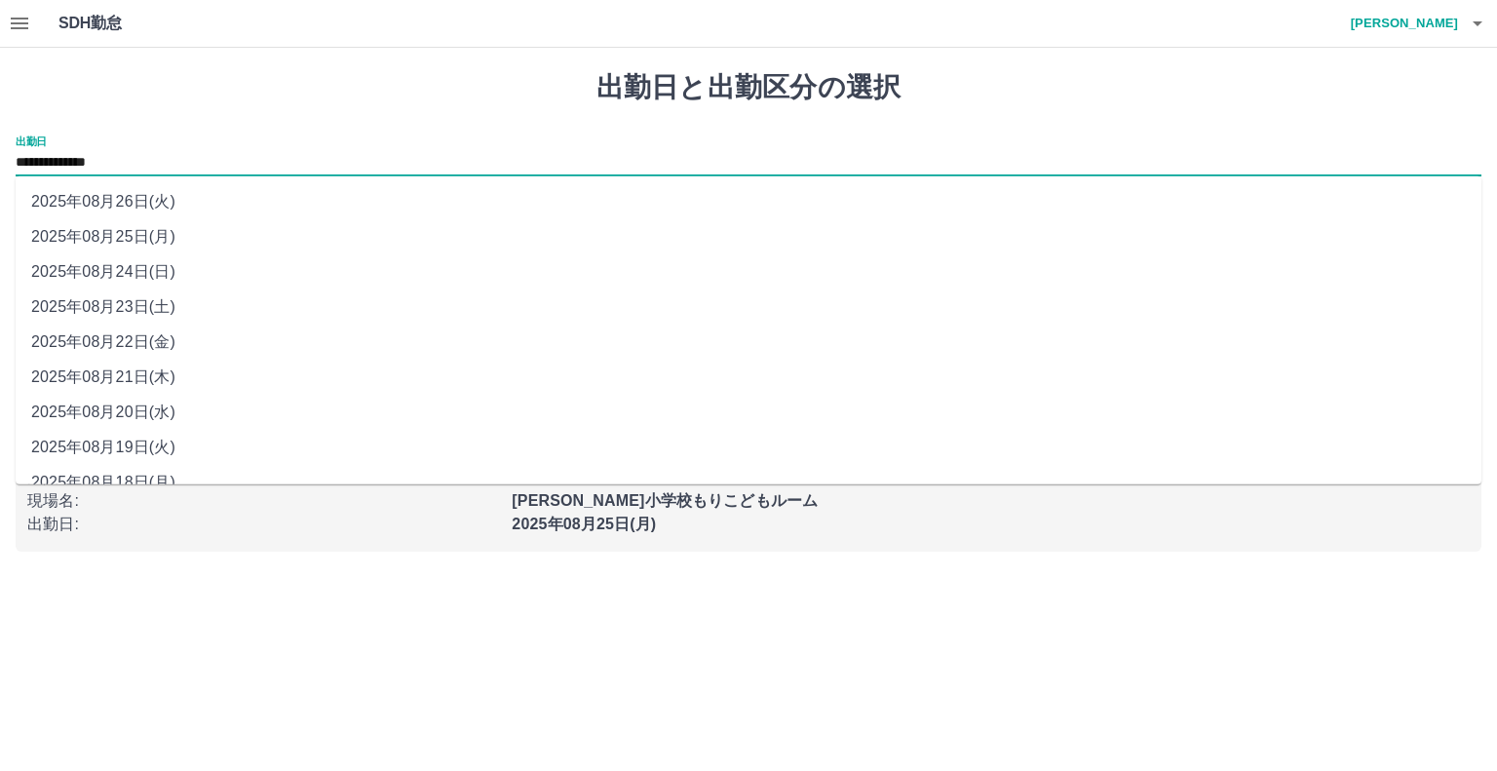
click at [157, 161] on input "**********" at bounding box center [749, 163] width 1466 height 24
drag, startPoint x: 179, startPoint y: 276, endPoint x: 173, endPoint y: 258, distance: 18.8
click at [179, 276] on li "2025年08月24日(日)" at bounding box center [749, 271] width 1466 height 35
type input "**********"
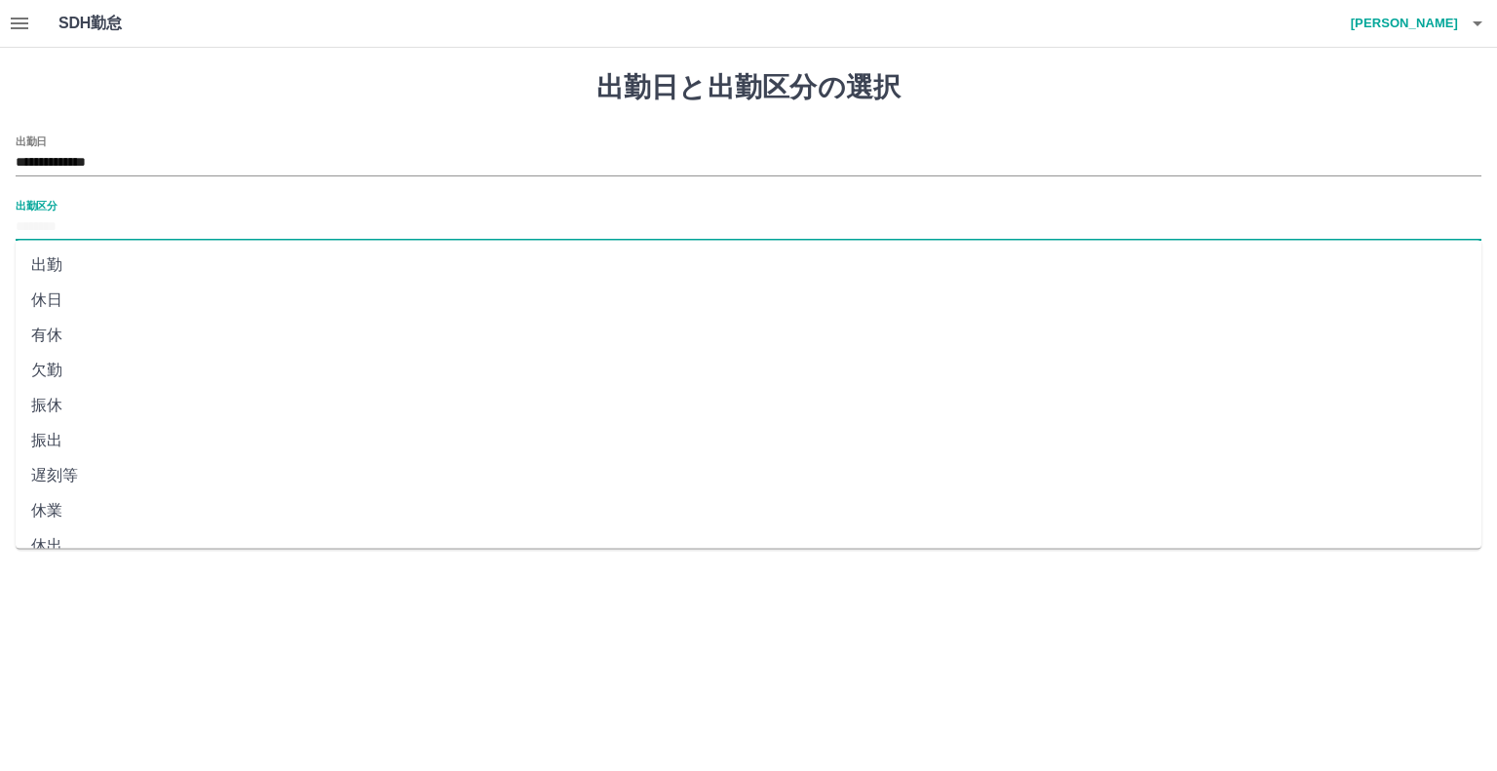
click at [152, 228] on input "出勤区分" at bounding box center [749, 227] width 1466 height 24
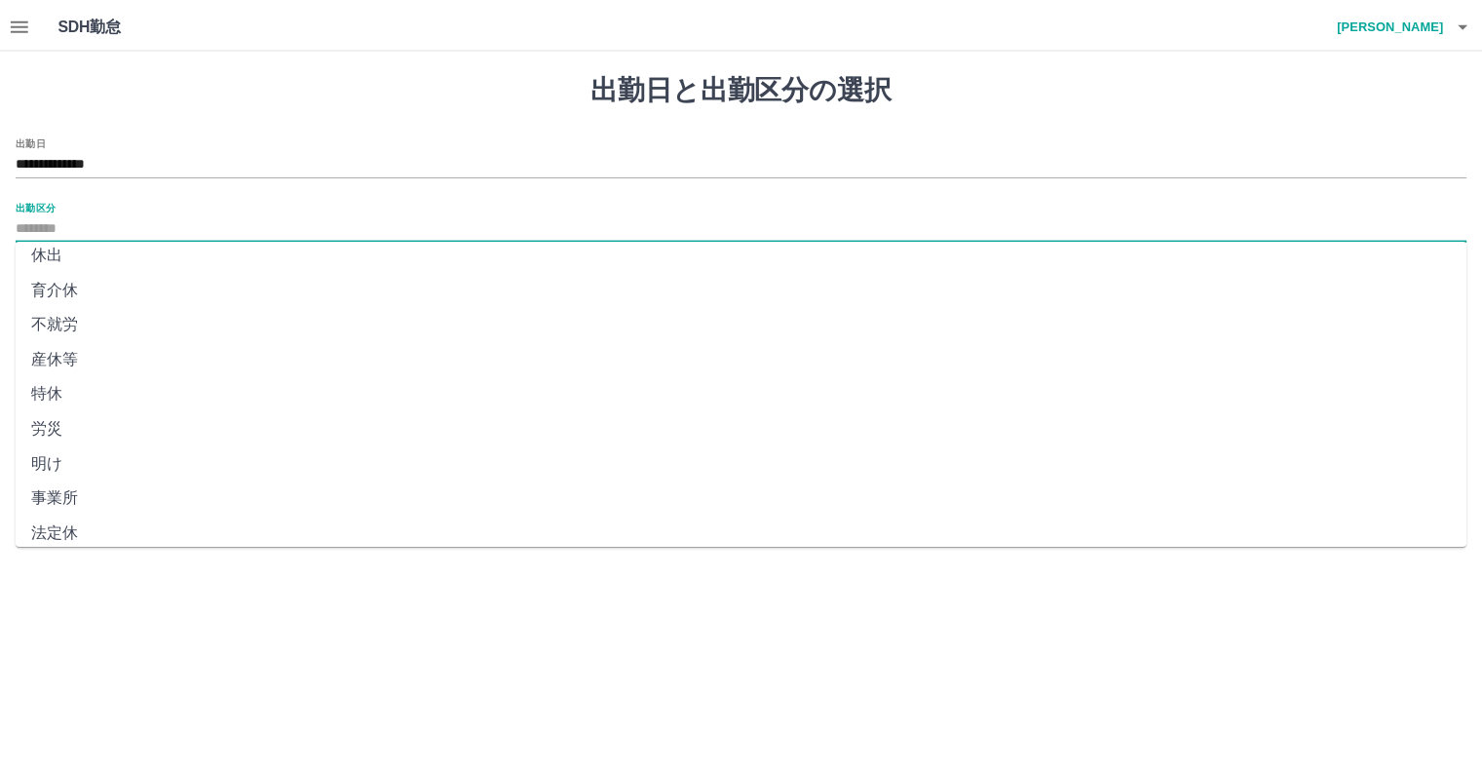
scroll to position [338, 0]
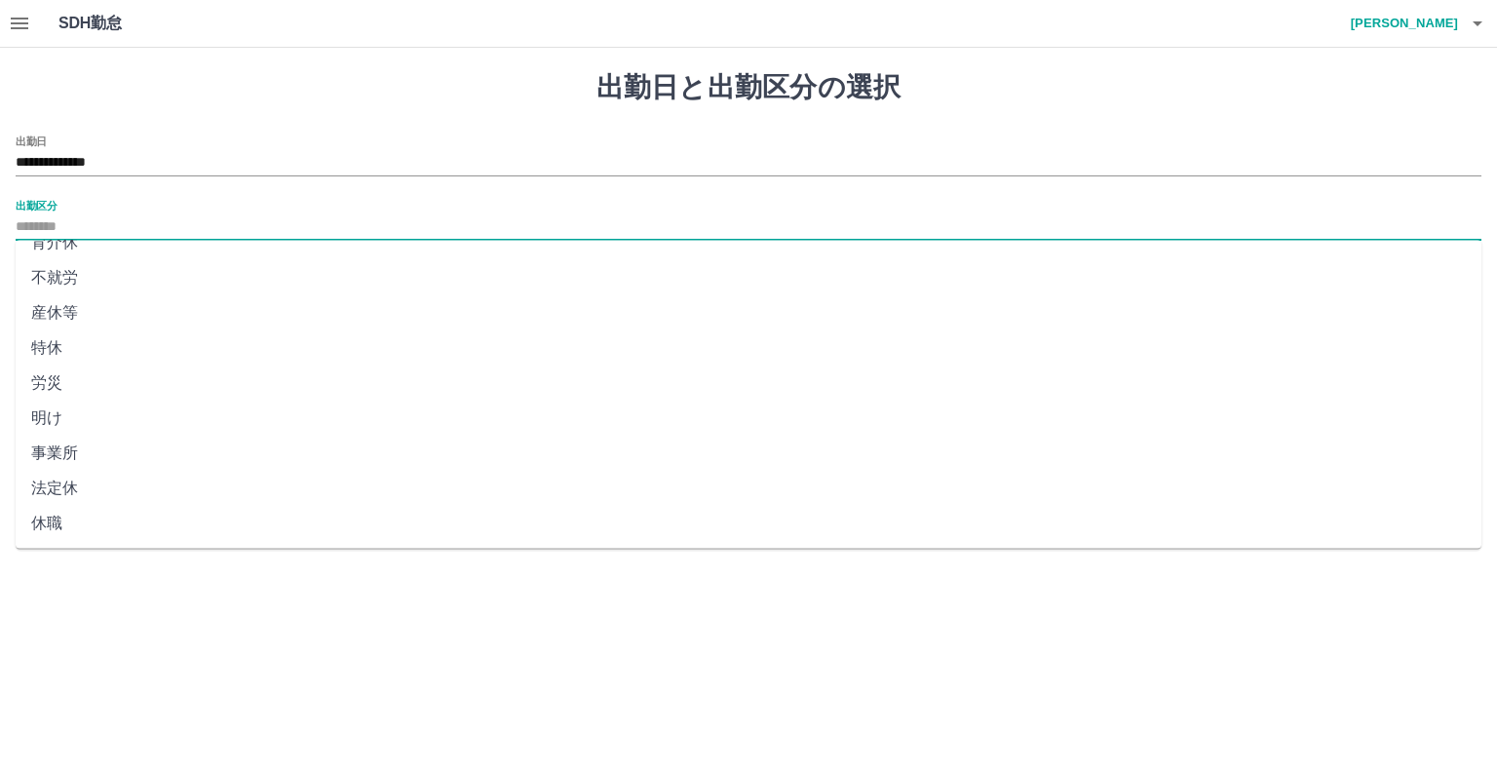
click at [188, 482] on li "法定休" at bounding box center [749, 488] width 1466 height 35
type input "***"
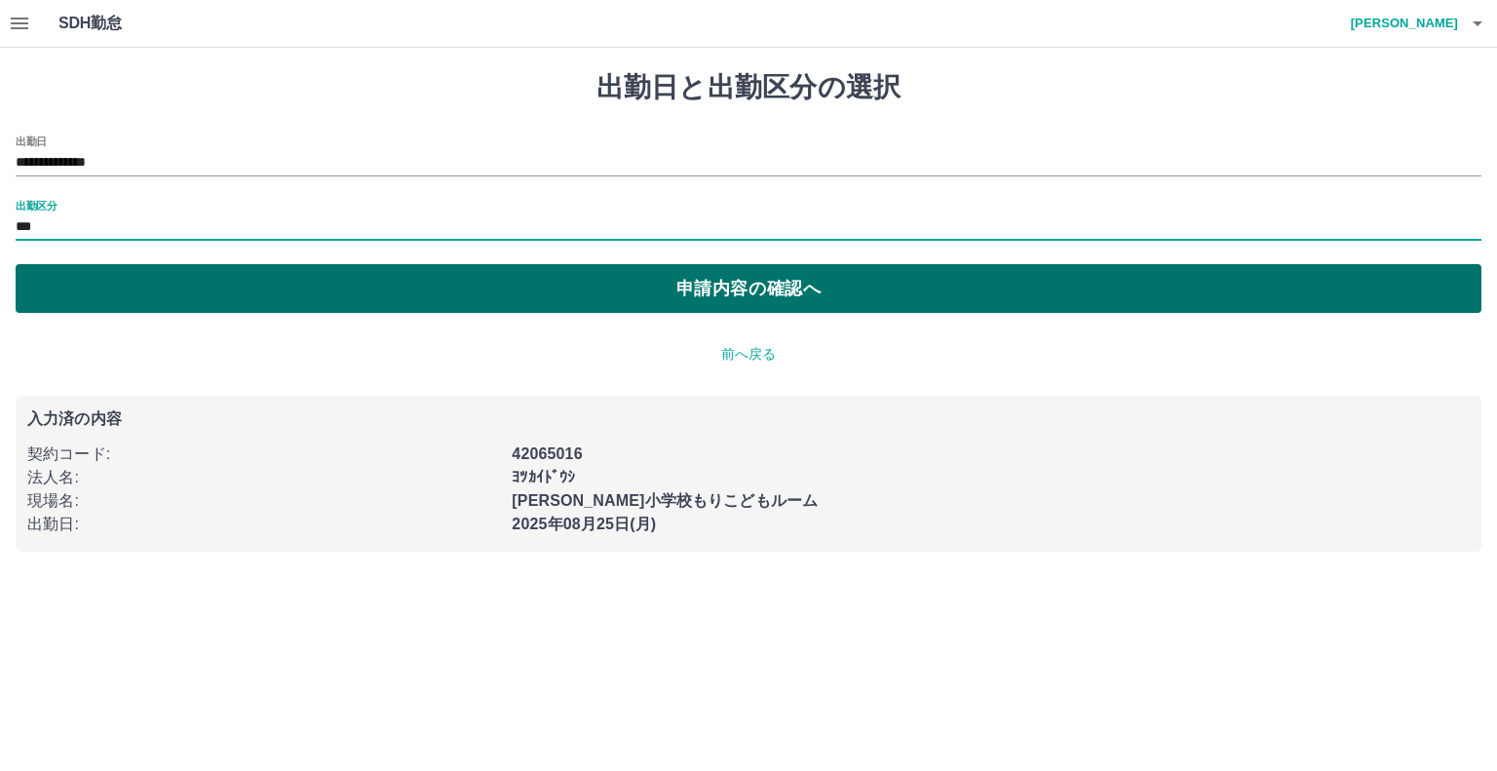
click at [317, 288] on button "申請内容の確認へ" at bounding box center [749, 288] width 1466 height 49
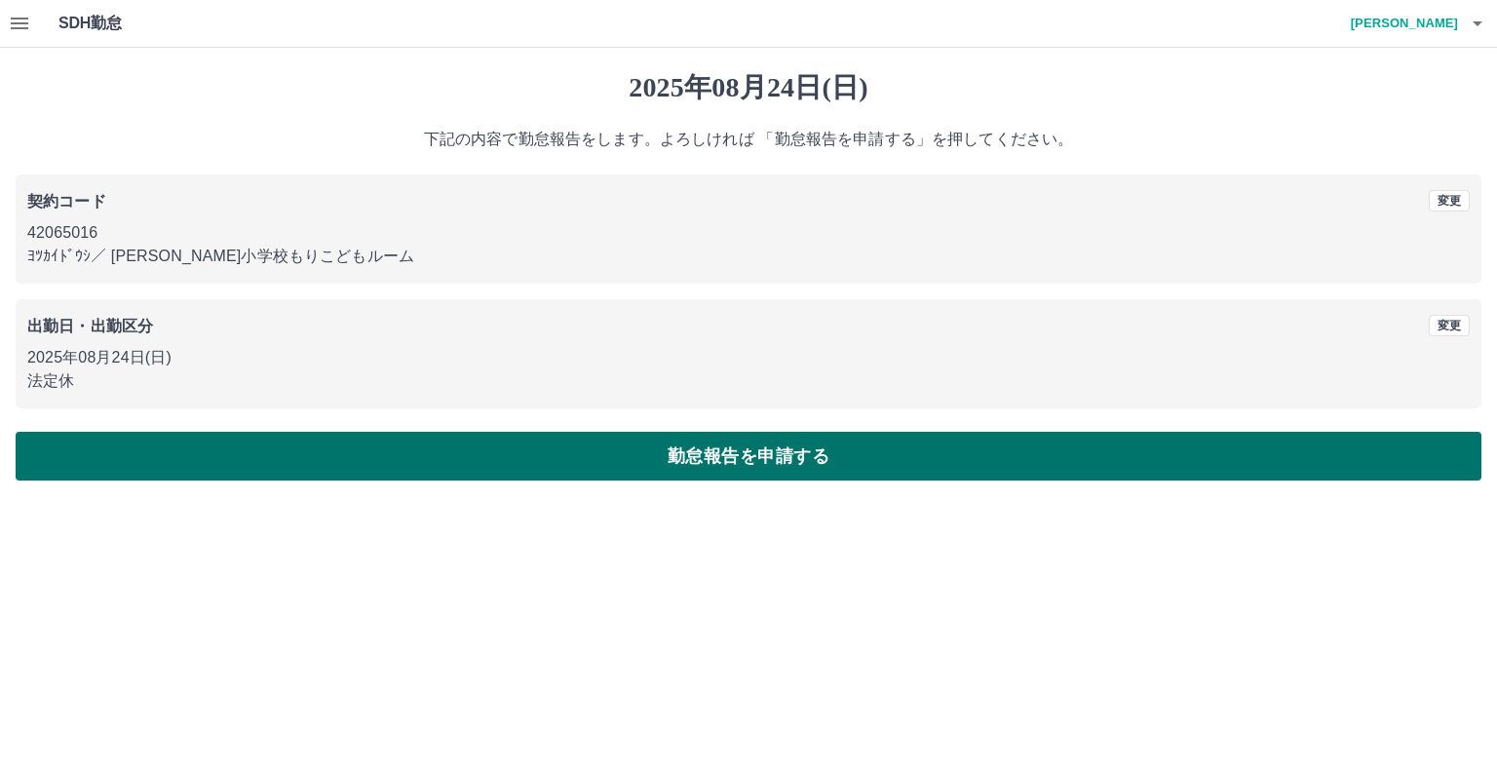
click at [753, 468] on button "勤怠報告を申請する" at bounding box center [749, 456] width 1466 height 49
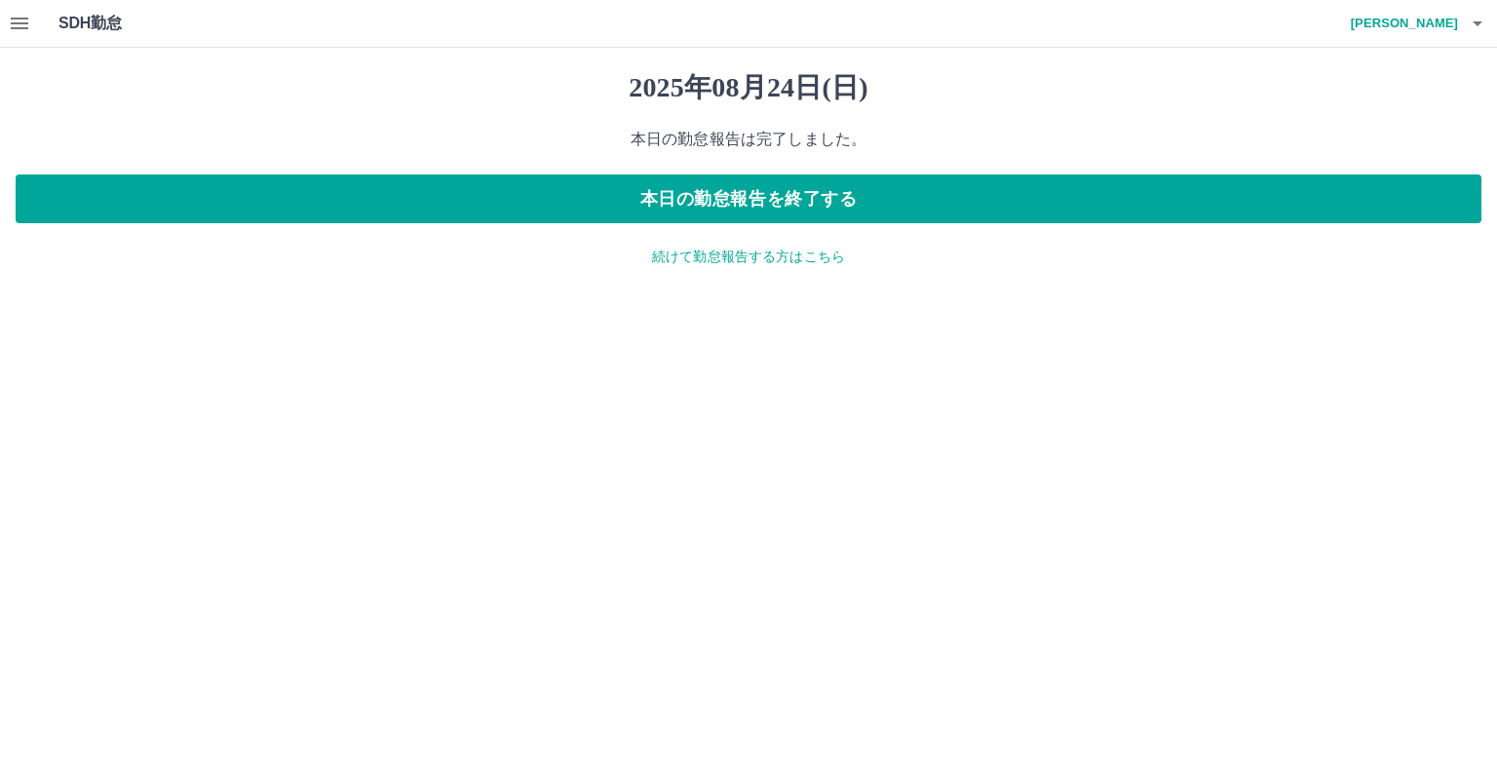
click at [16, 19] on icon "button" at bounding box center [19, 23] width 23 height 23
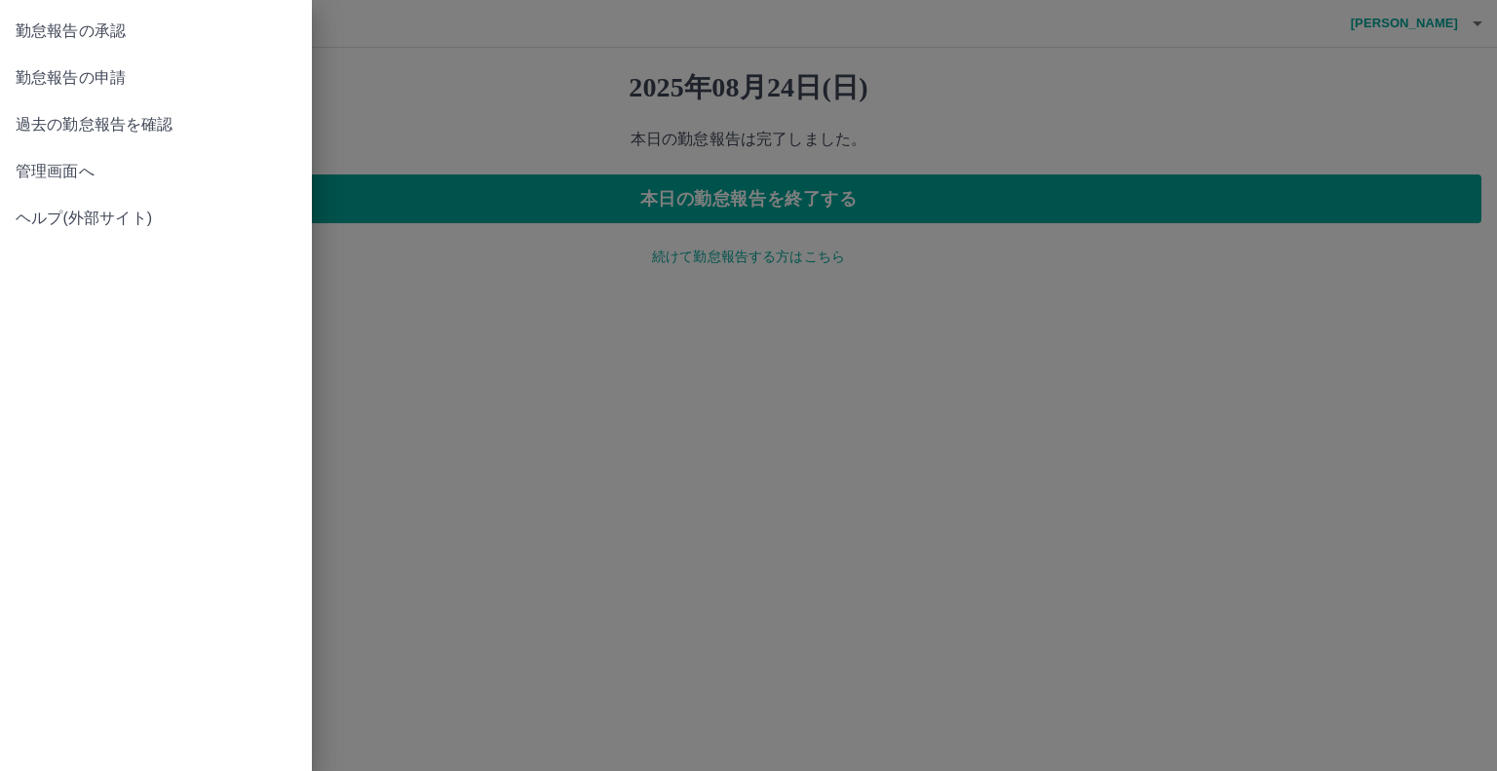
click at [501, 74] on div at bounding box center [748, 385] width 1497 height 771
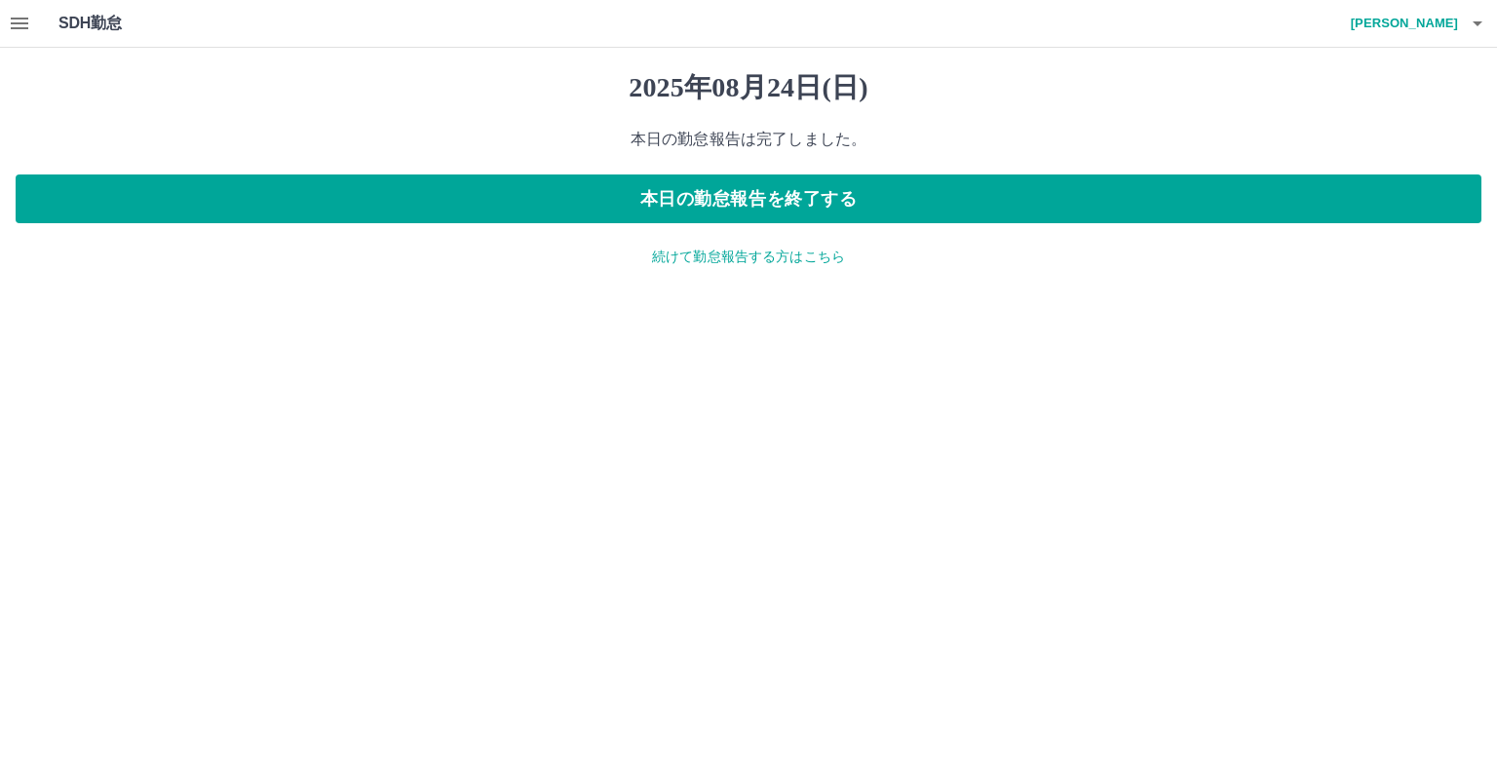
click at [15, 38] on button "button" at bounding box center [19, 23] width 39 height 47
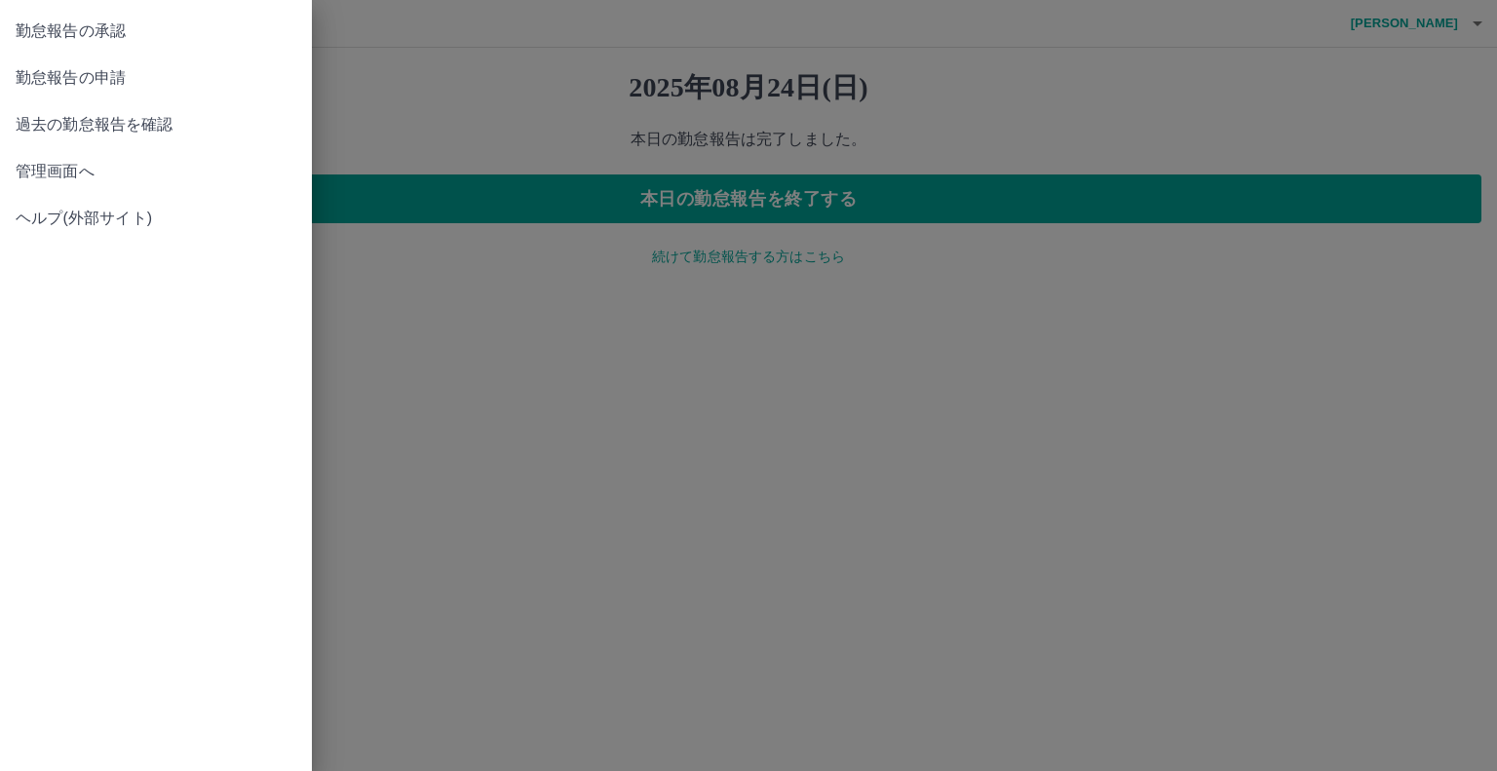
click at [170, 27] on span "勤怠報告の承認" at bounding box center [156, 30] width 281 height 23
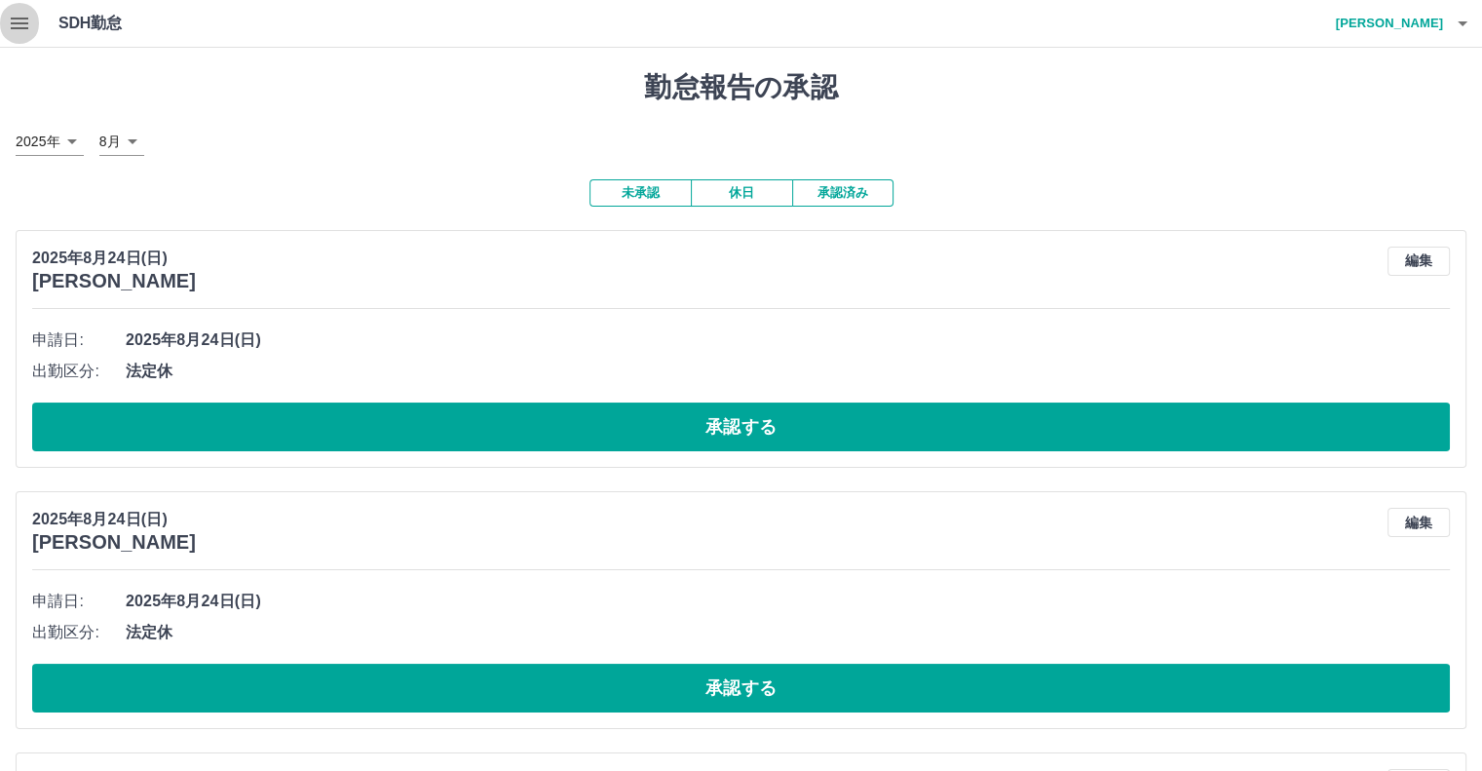
click at [26, 24] on icon "button" at bounding box center [19, 23] width 23 height 23
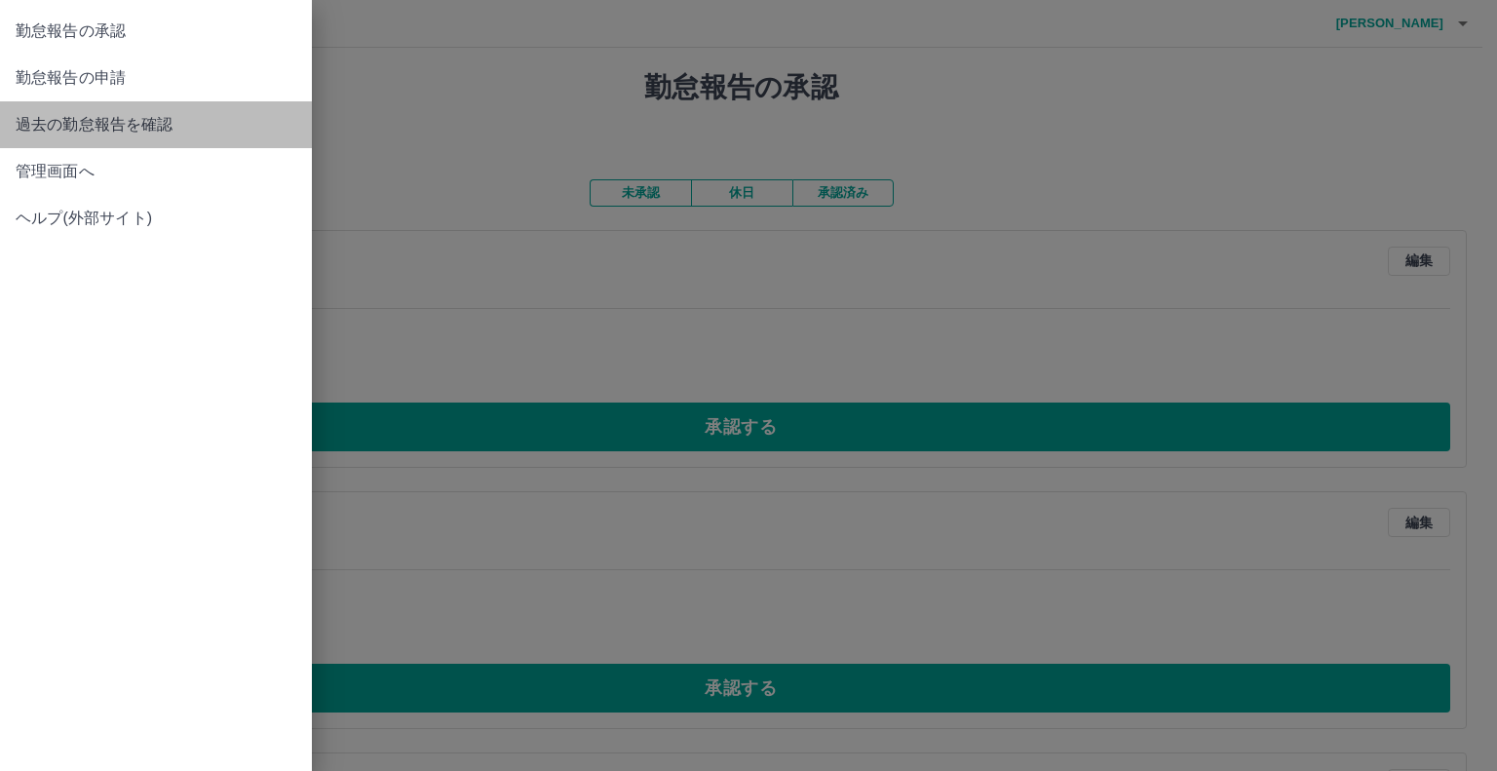
click at [125, 127] on span "過去の勤怠報告を確認" at bounding box center [156, 124] width 281 height 23
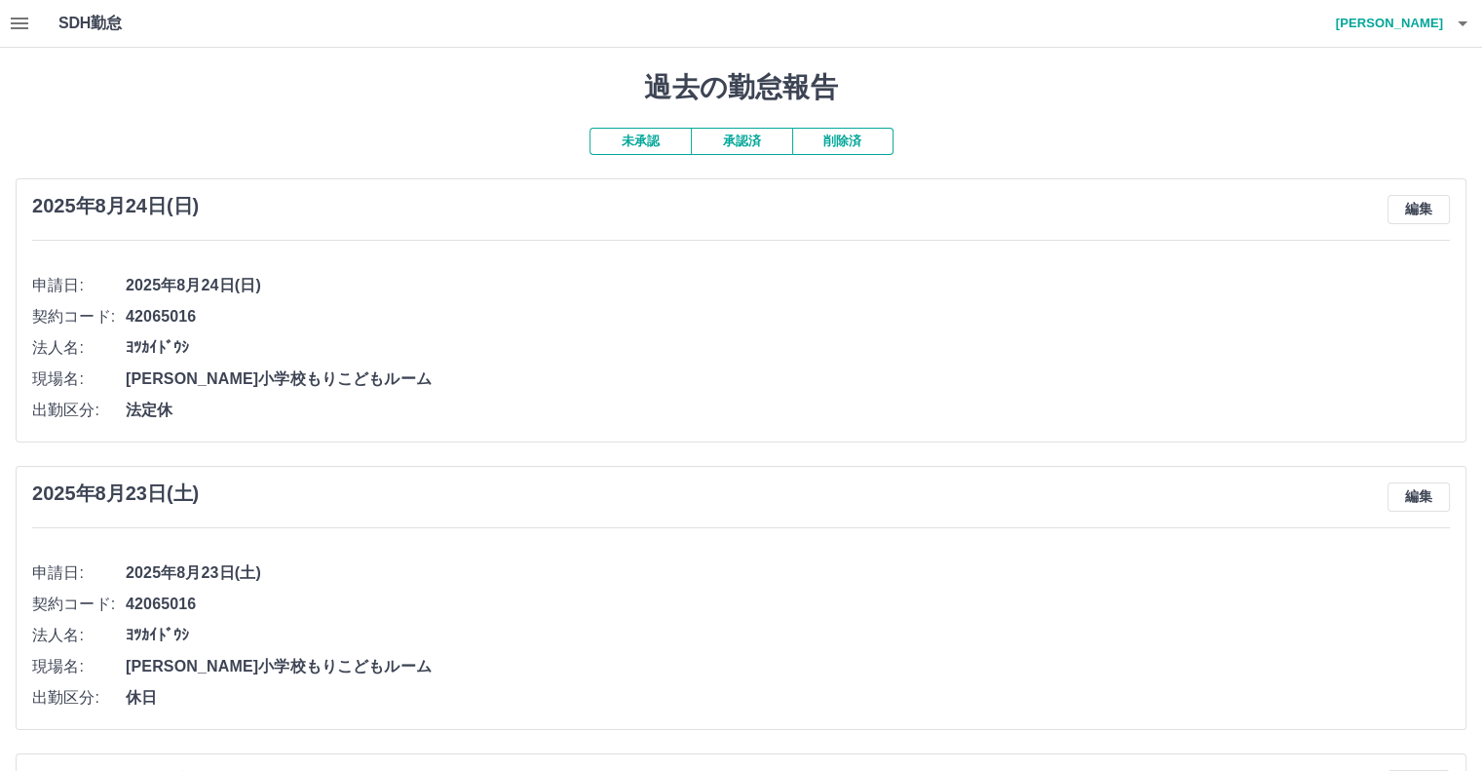
click at [19, 26] on icon "button" at bounding box center [19, 23] width 23 height 23
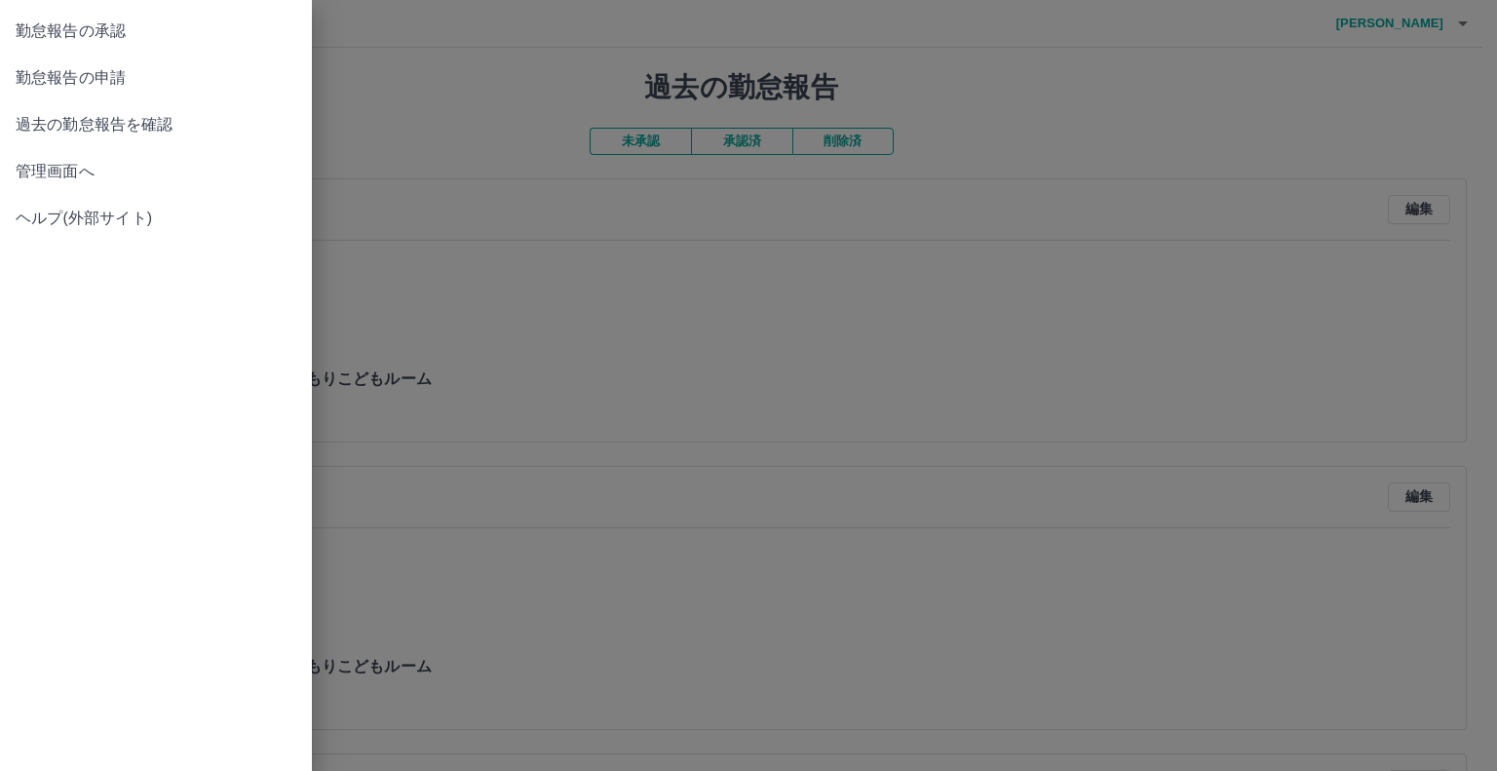
click at [94, 184] on link "管理画面へ" at bounding box center [156, 171] width 312 height 47
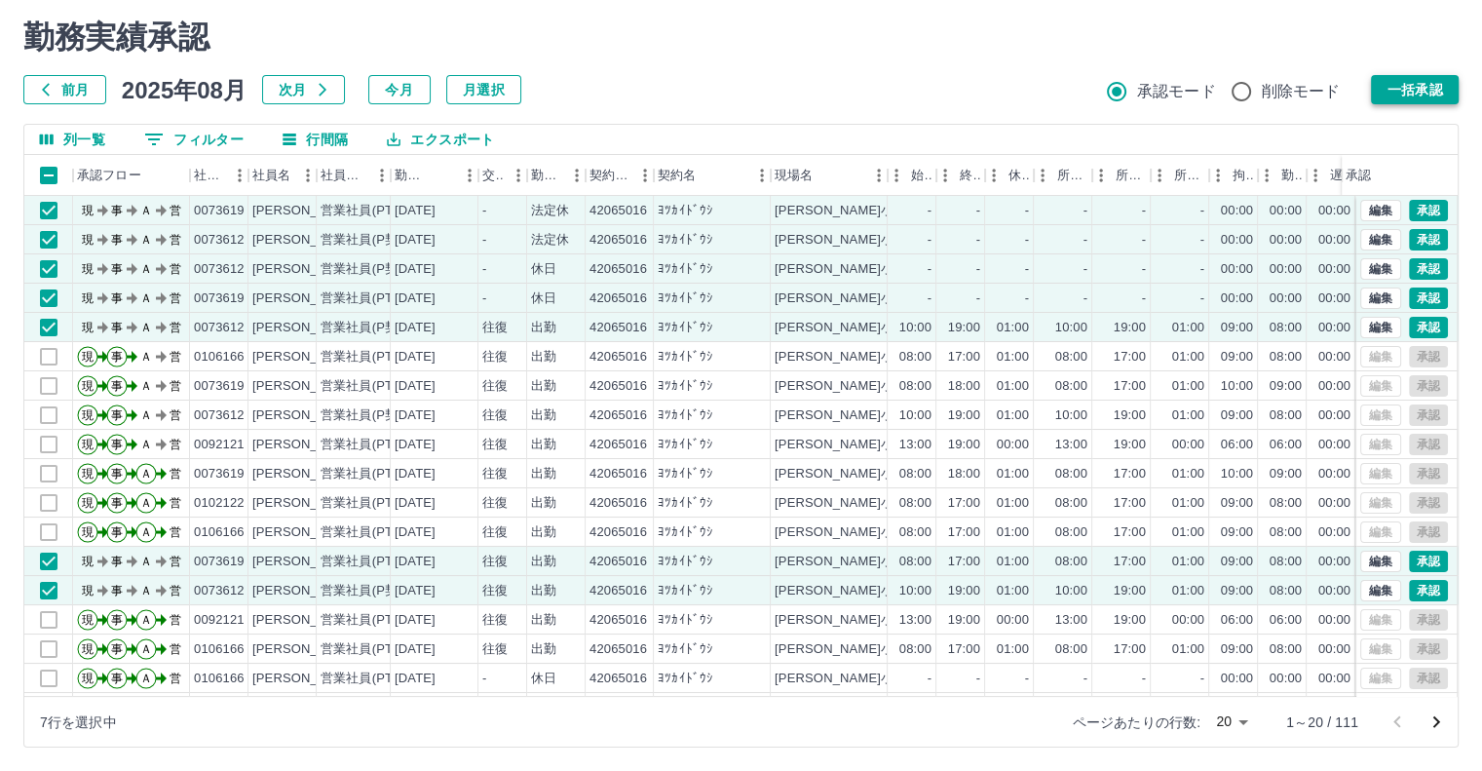
click at [1415, 95] on button "一括承認" at bounding box center [1415, 89] width 88 height 29
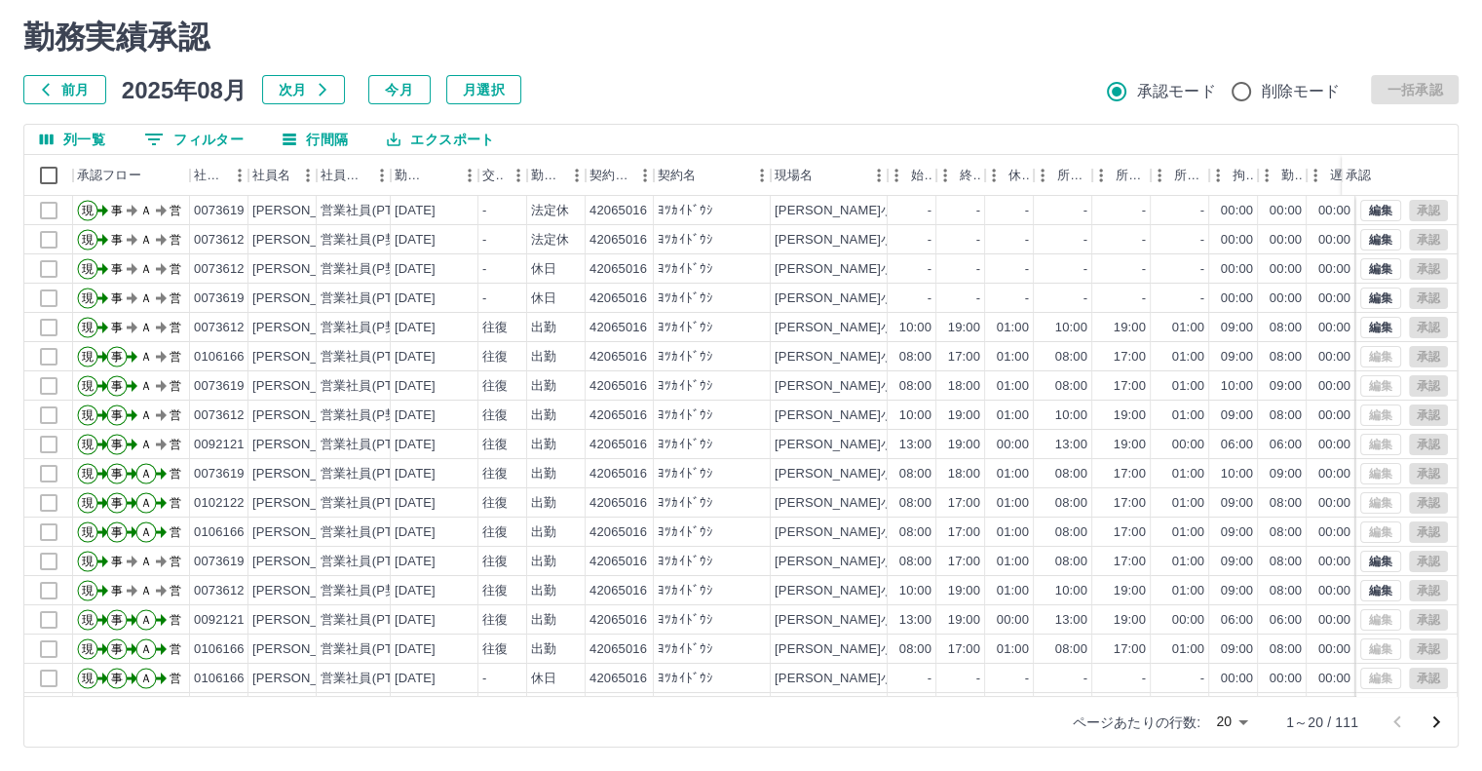
drag, startPoint x: 407, startPoint y: 275, endPoint x: 645, endPoint y: 73, distance: 311.9
click at [645, 73] on div "勤務実績承認 前月 2025年08月 次月 今月 月選択 承認モード 削除モード 一括承認" at bounding box center [741, 62] width 1436 height 86
